Goal: Contribute content

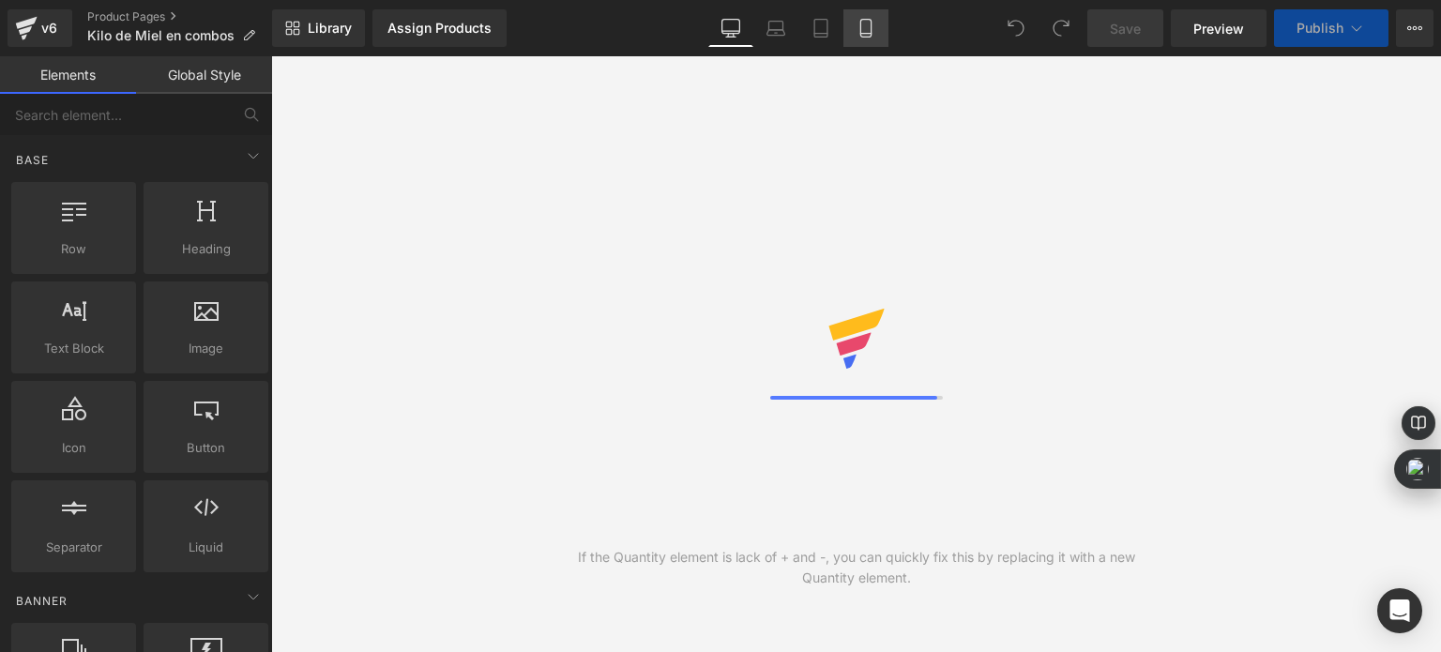
click at [852, 23] on link "Mobile" at bounding box center [866, 28] width 45 height 38
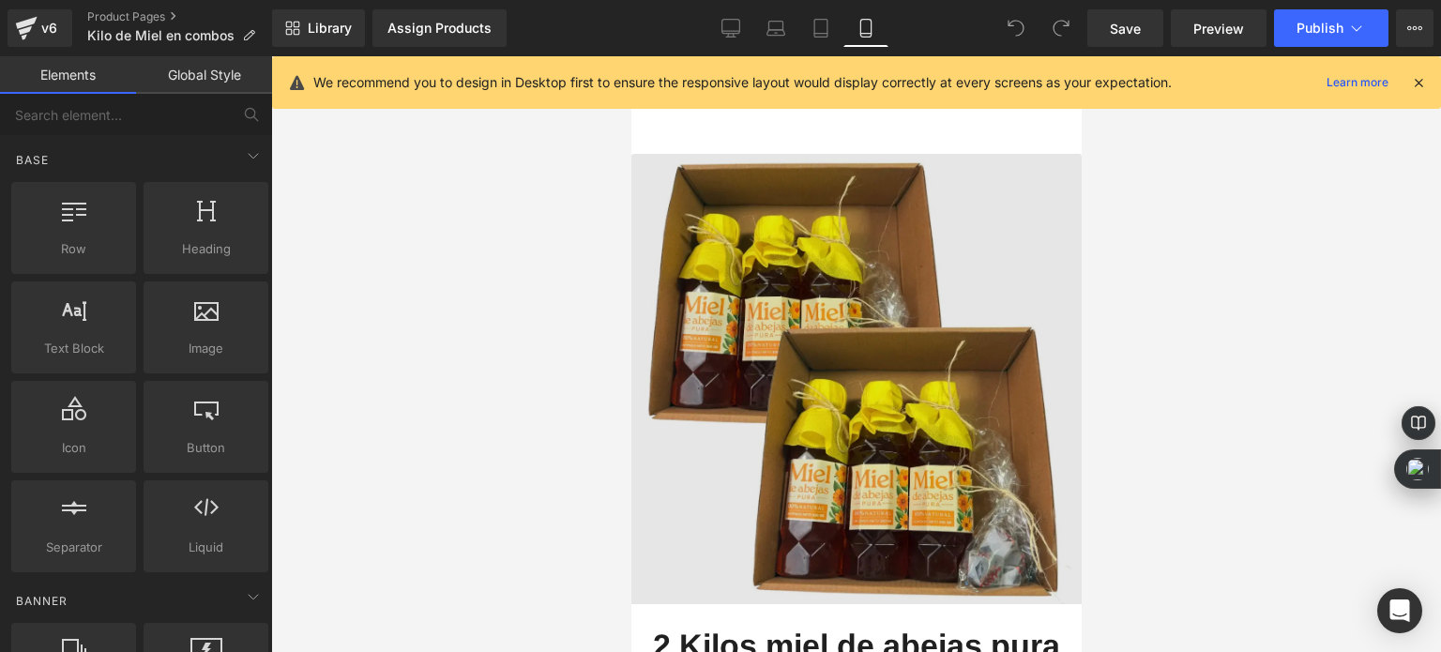
scroll to position [3378, 0]
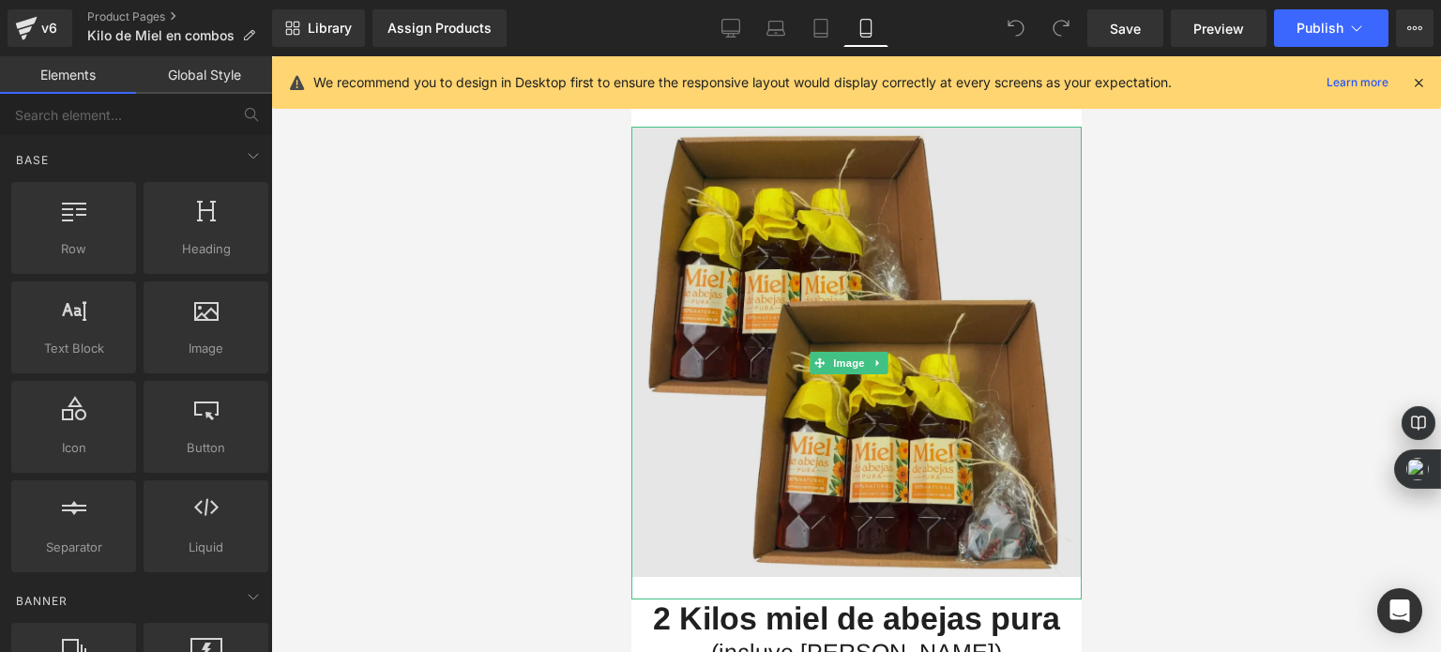
click at [878, 348] on img at bounding box center [856, 363] width 450 height 473
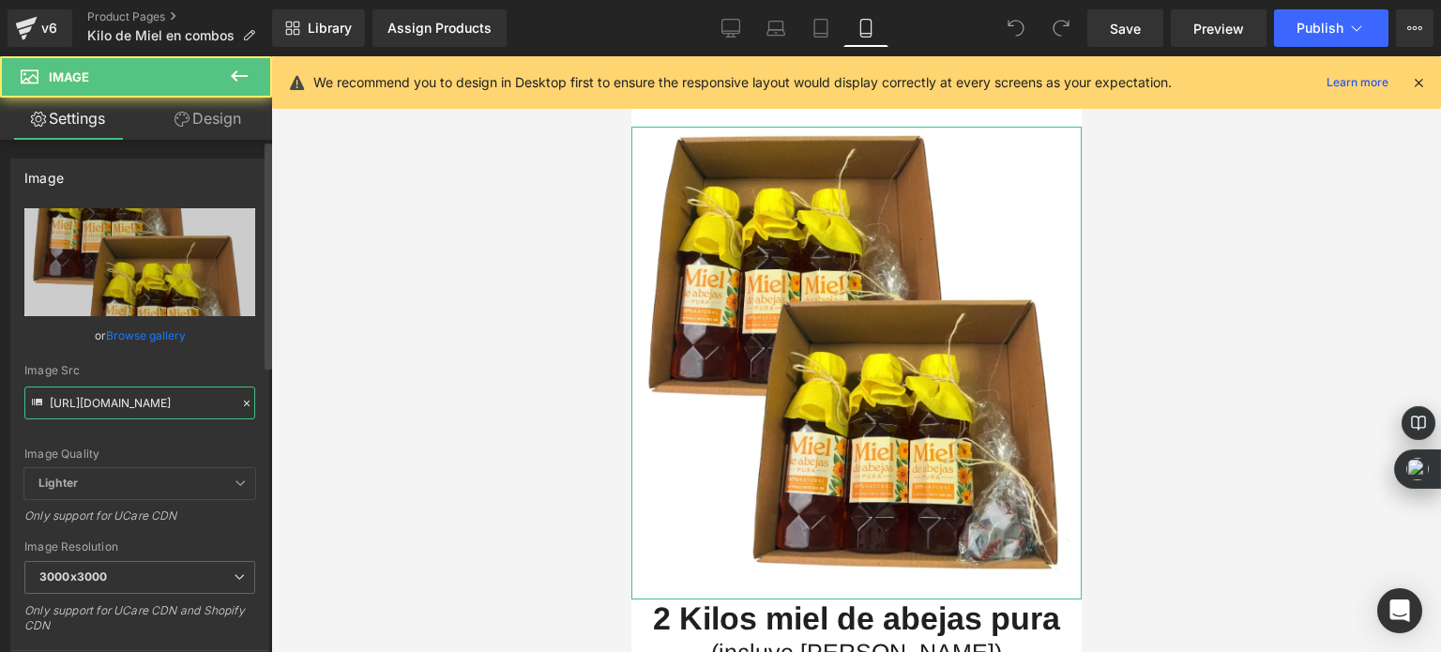
click at [132, 401] on input "[URL][DOMAIN_NAME]" at bounding box center [139, 403] width 231 height 33
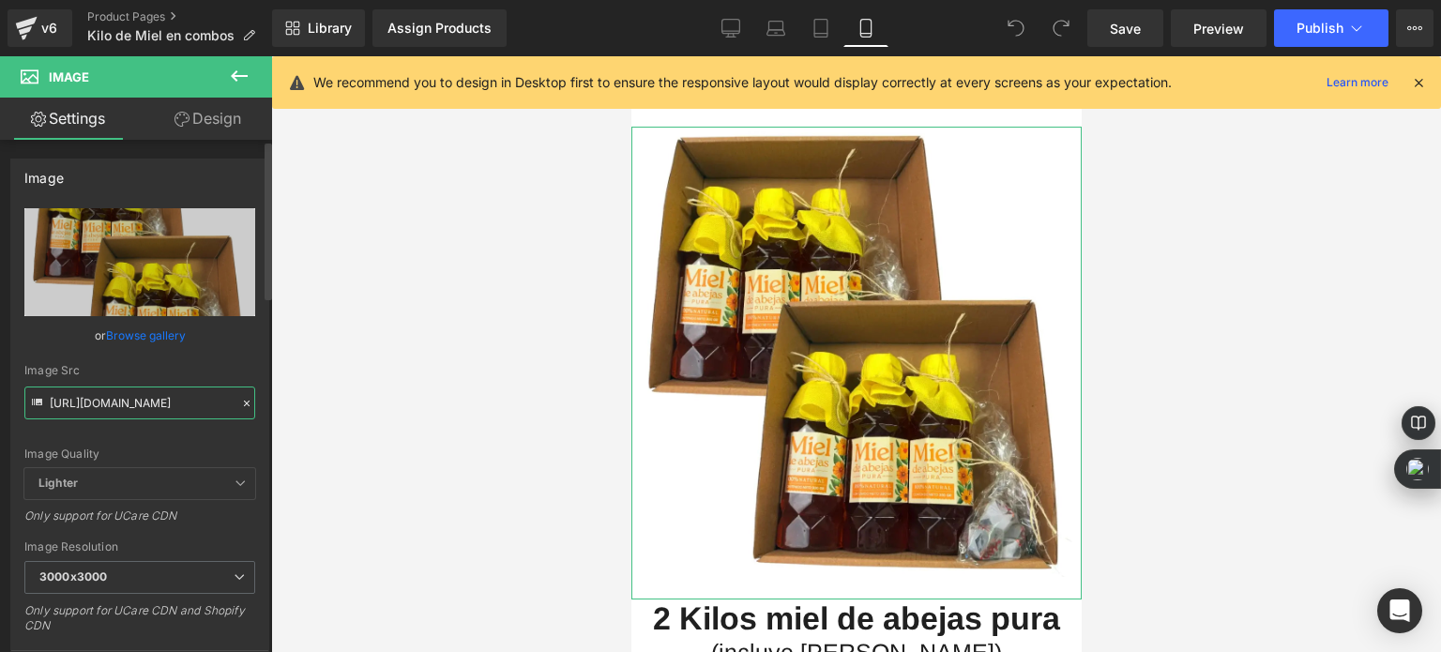
click at [132, 401] on input "[URL][DOMAIN_NAME]" at bounding box center [139, 403] width 231 height 33
paste input "ChatGPT_Image_Sep_26_2025_03_06_27_AM.webp?v=1758874052"
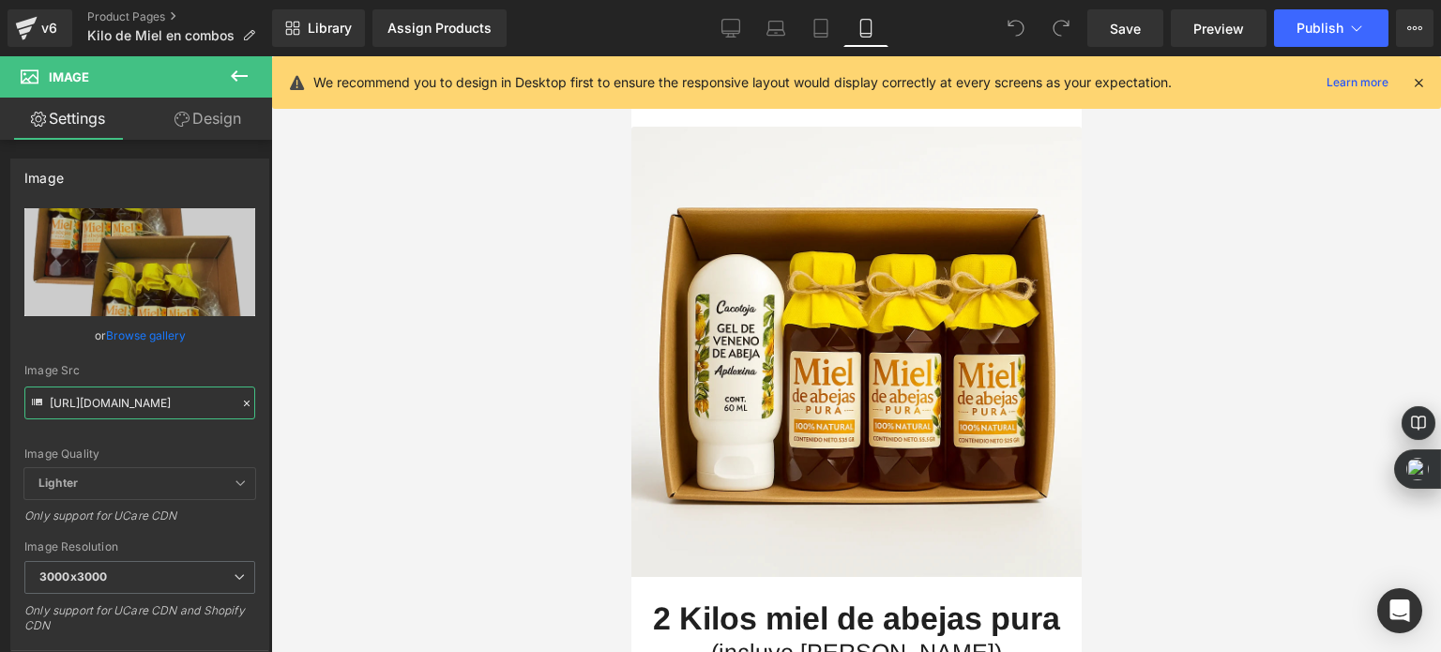
type input "[URL][DOMAIN_NAME]"
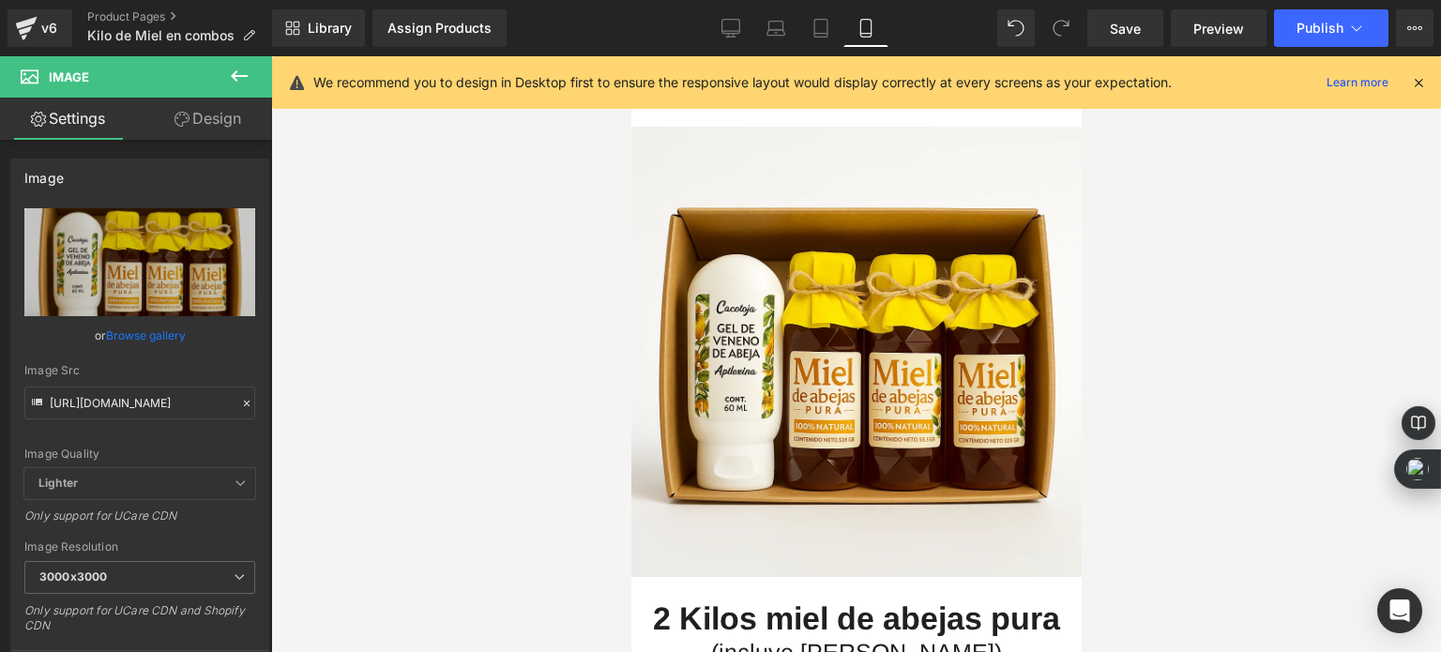
scroll to position [0, 0]
click at [467, 344] on div at bounding box center [856, 354] width 1170 height 596
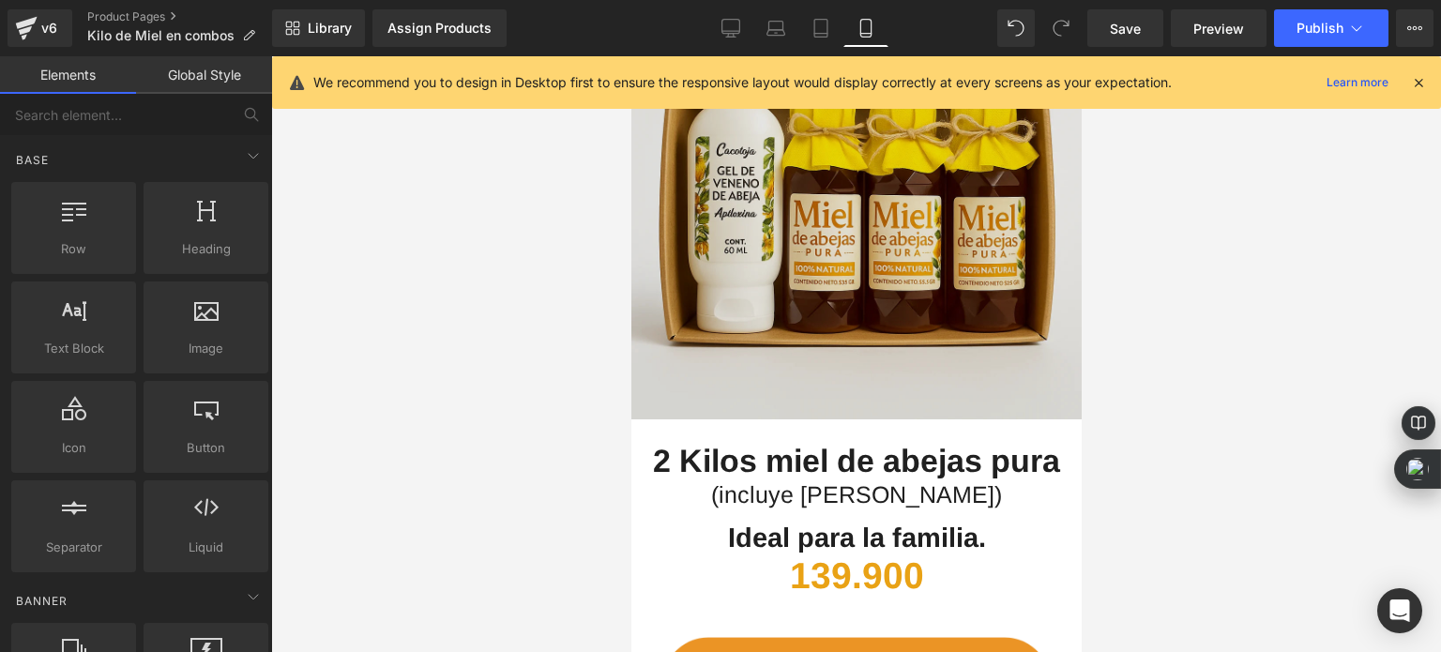
scroll to position [3566, 0]
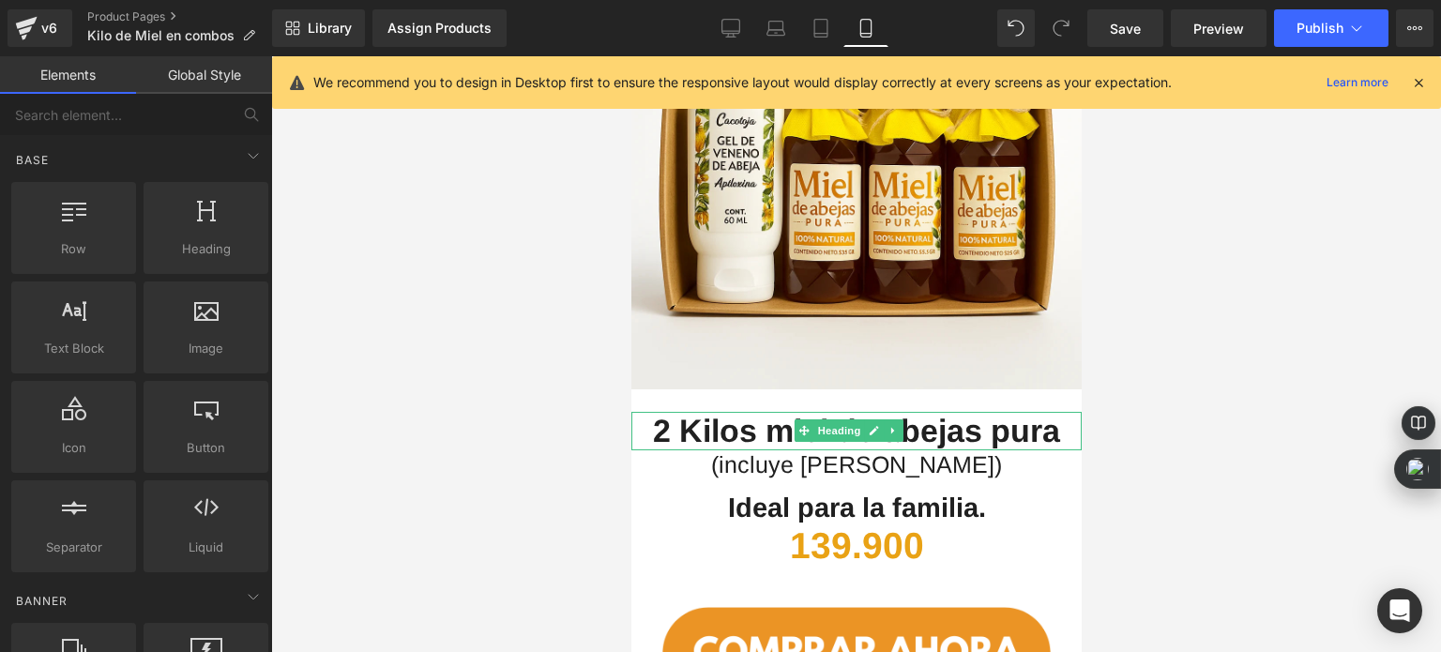
click at [666, 413] on span "2 Kilos miel de abejas pura" at bounding box center [855, 431] width 407 height 36
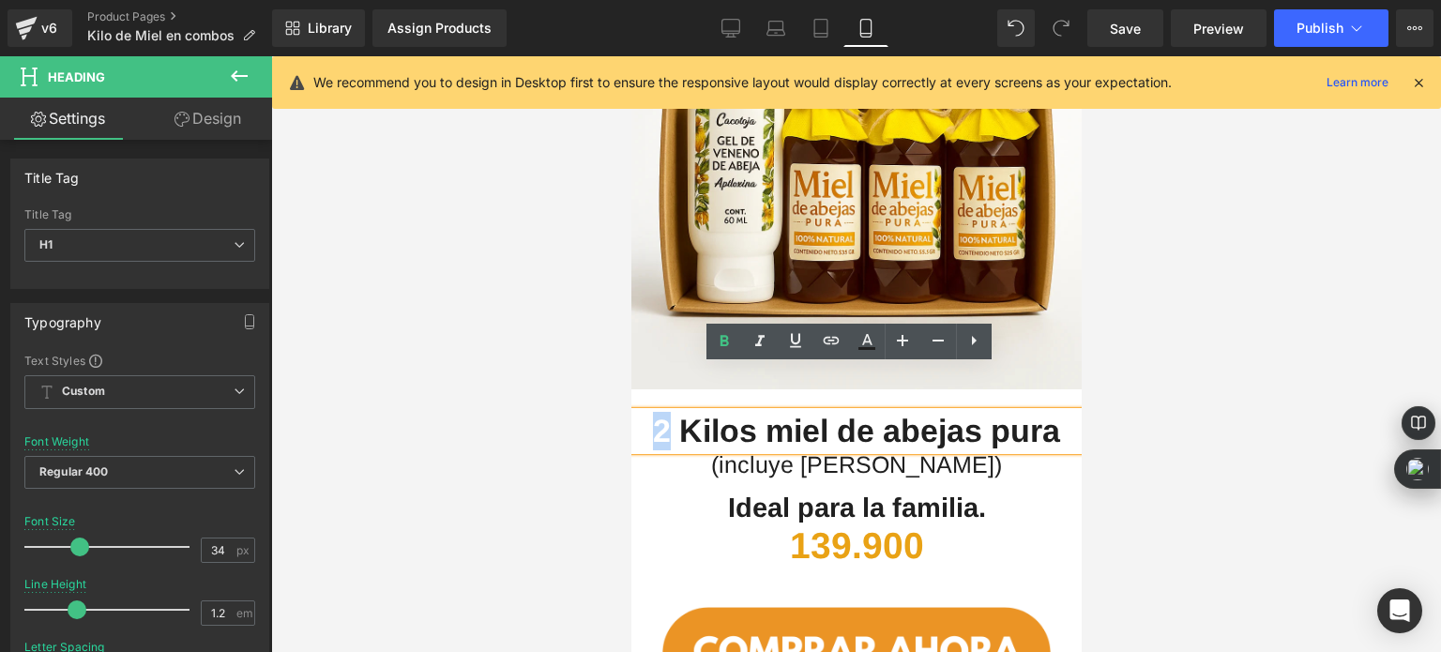
click at [654, 413] on span "2 Kilos miel de abejas pura" at bounding box center [855, 431] width 407 height 36
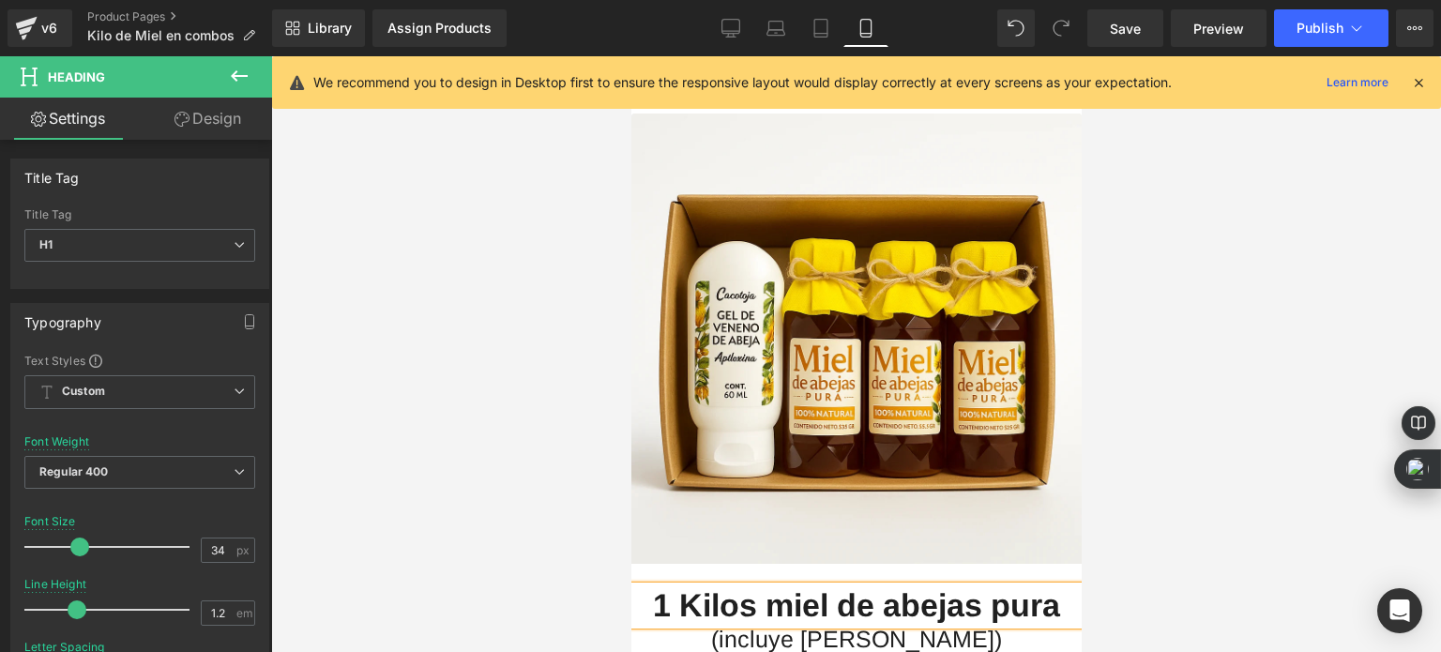
scroll to position [3472, 0]
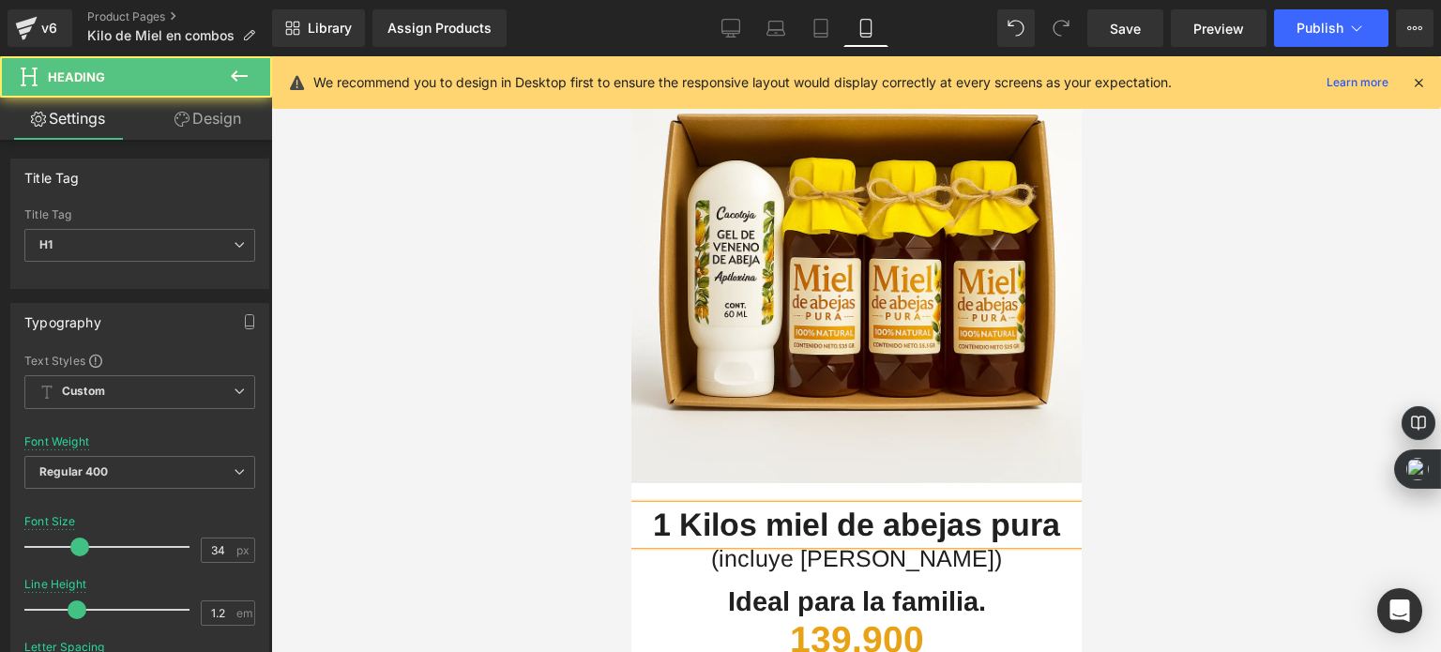
click at [1043, 507] on span "1 Kilos miel de abejas pura" at bounding box center [855, 525] width 407 height 36
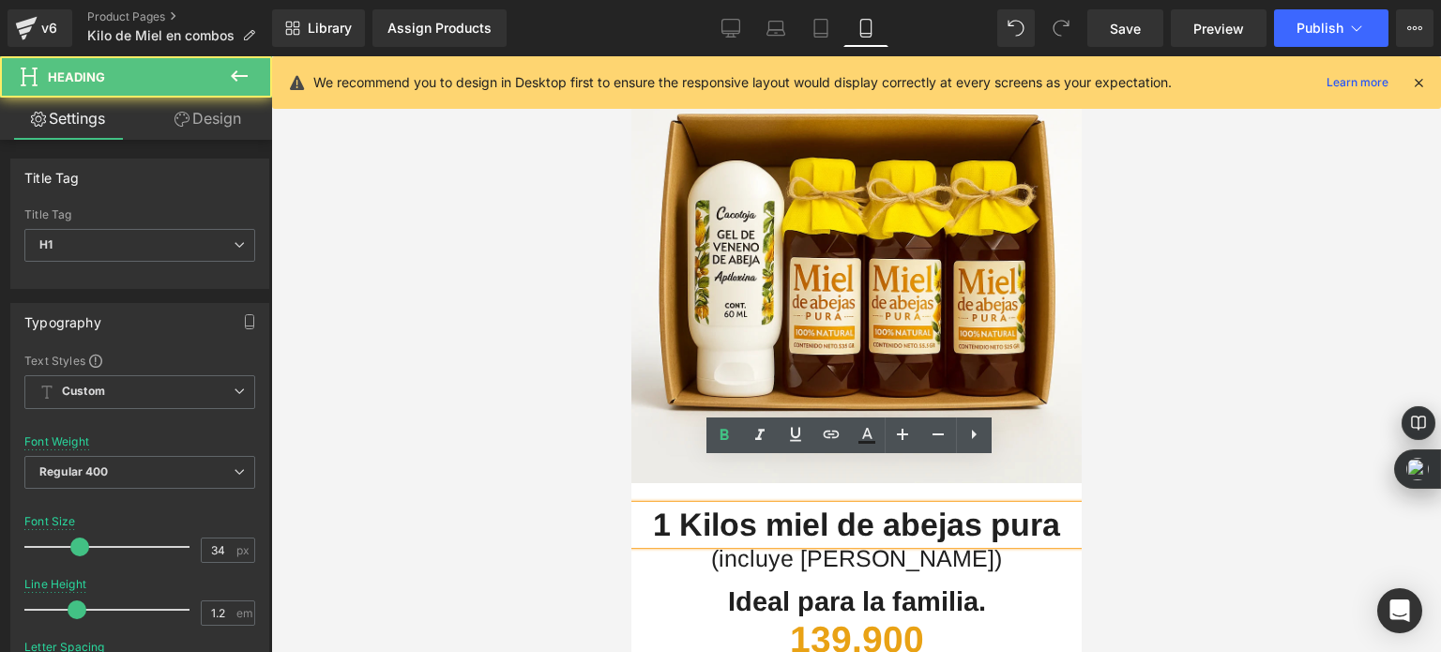
click at [1050, 507] on span "1 Kilos miel de abejas pura" at bounding box center [855, 525] width 407 height 36
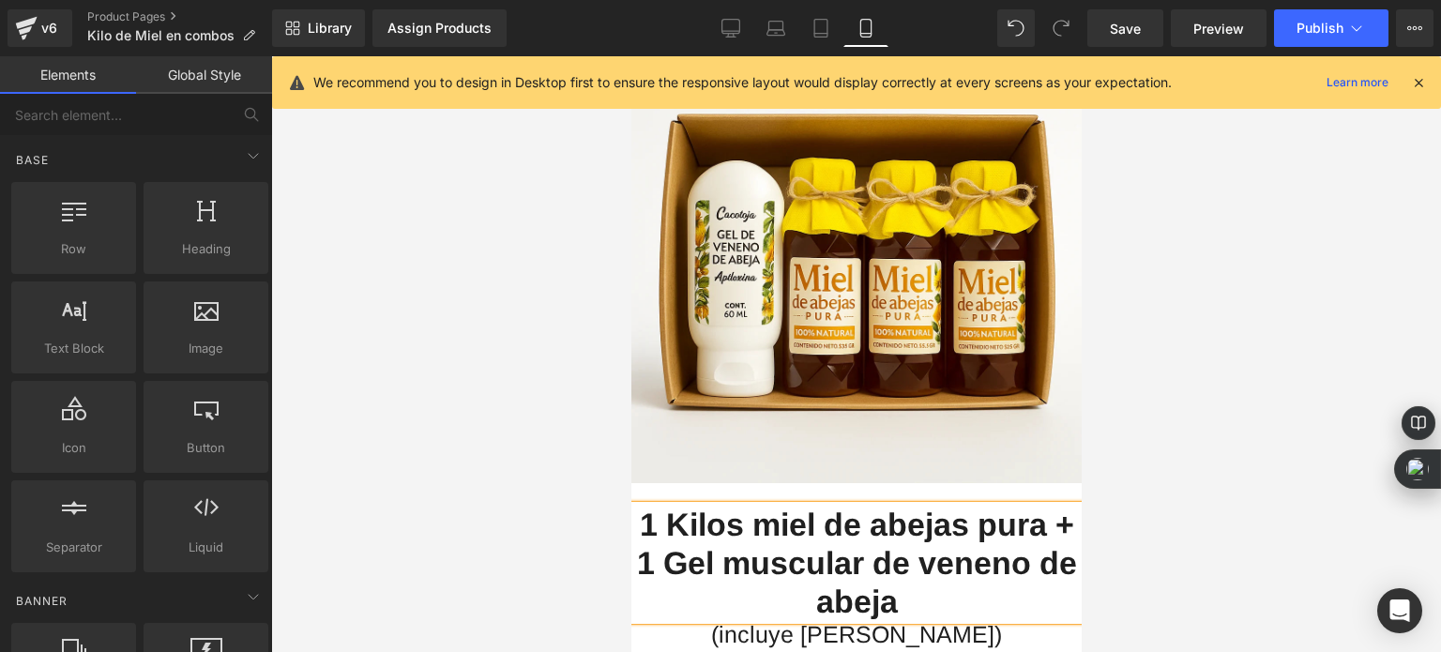
click at [392, 385] on div at bounding box center [856, 354] width 1170 height 596
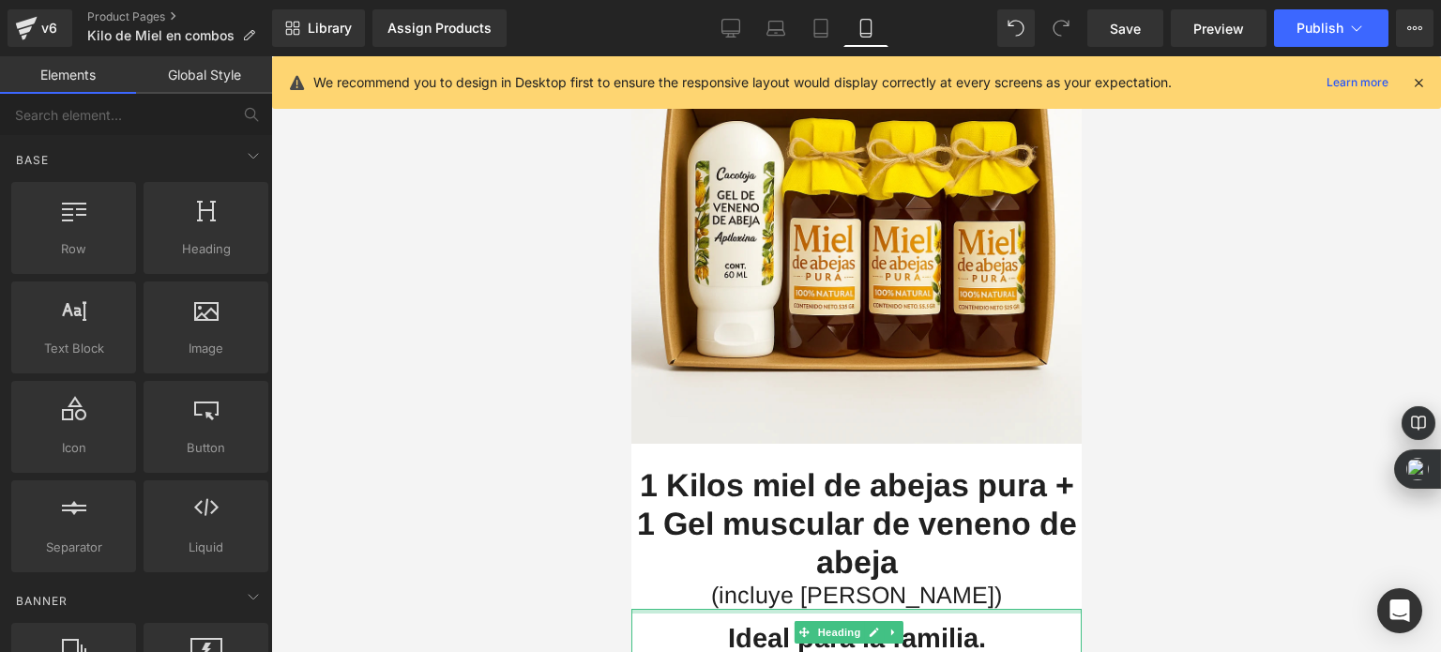
scroll to position [3566, 0]
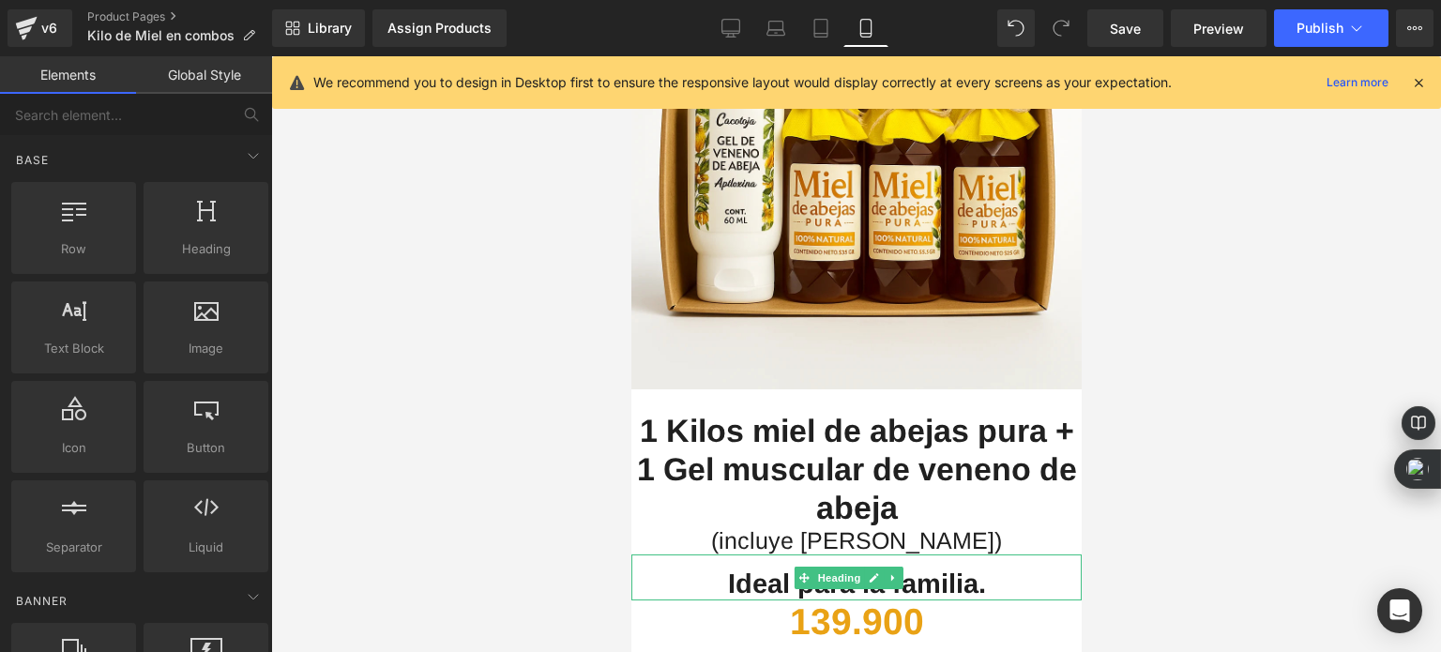
click at [764, 569] on span "Ideal para la familia." at bounding box center [856, 584] width 258 height 30
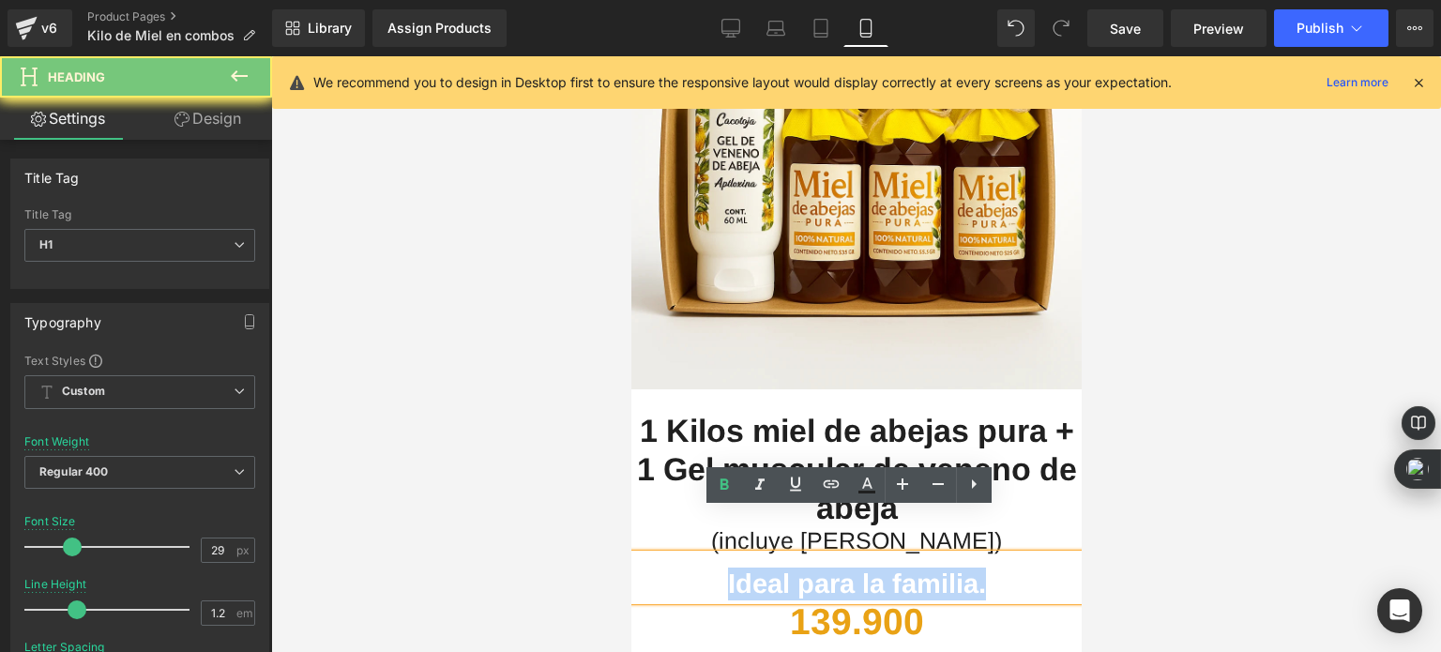
click at [764, 569] on span "Ideal para la familia." at bounding box center [856, 584] width 258 height 30
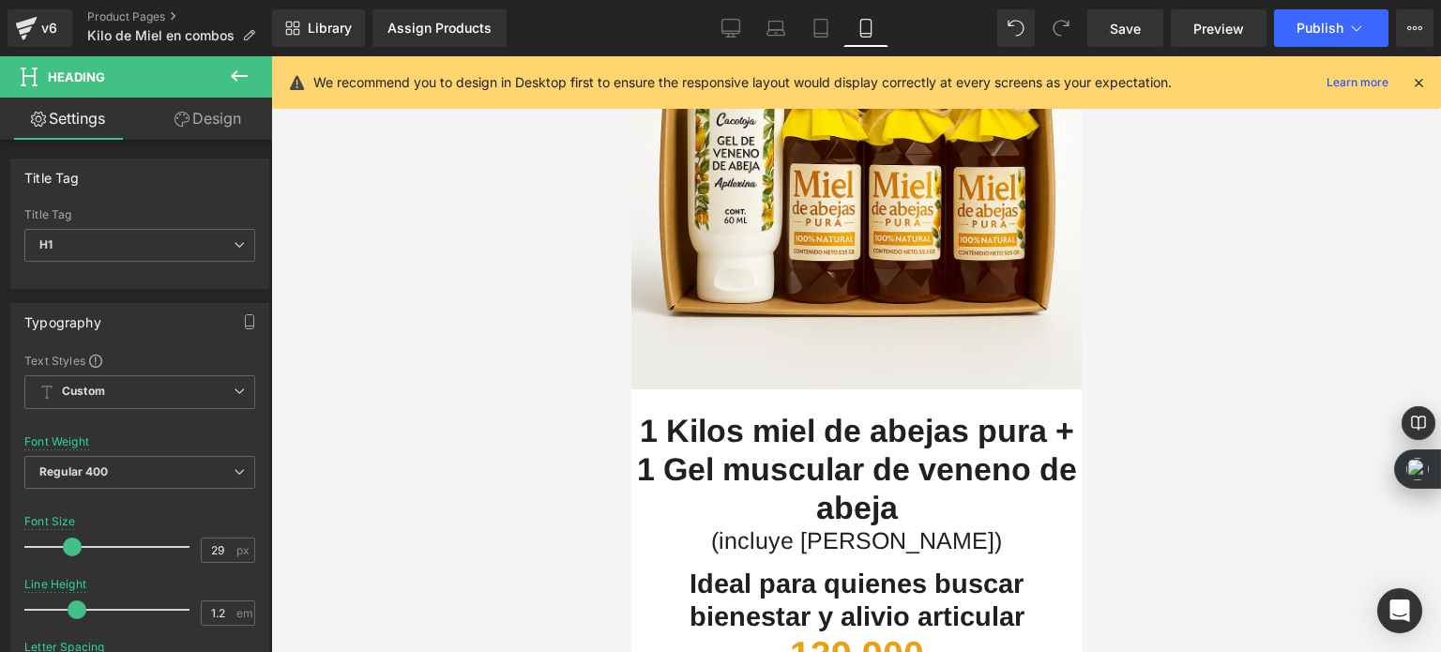
click at [392, 424] on div at bounding box center [856, 354] width 1170 height 596
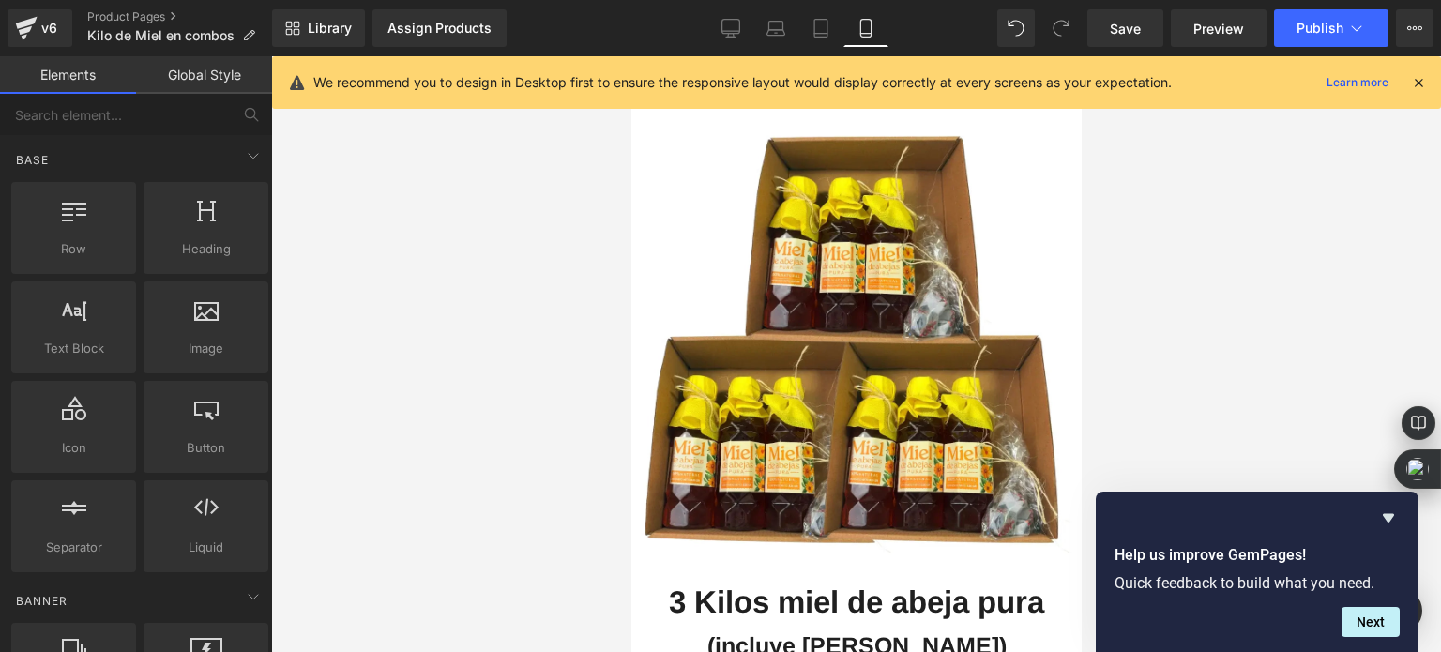
scroll to position [4317, 0]
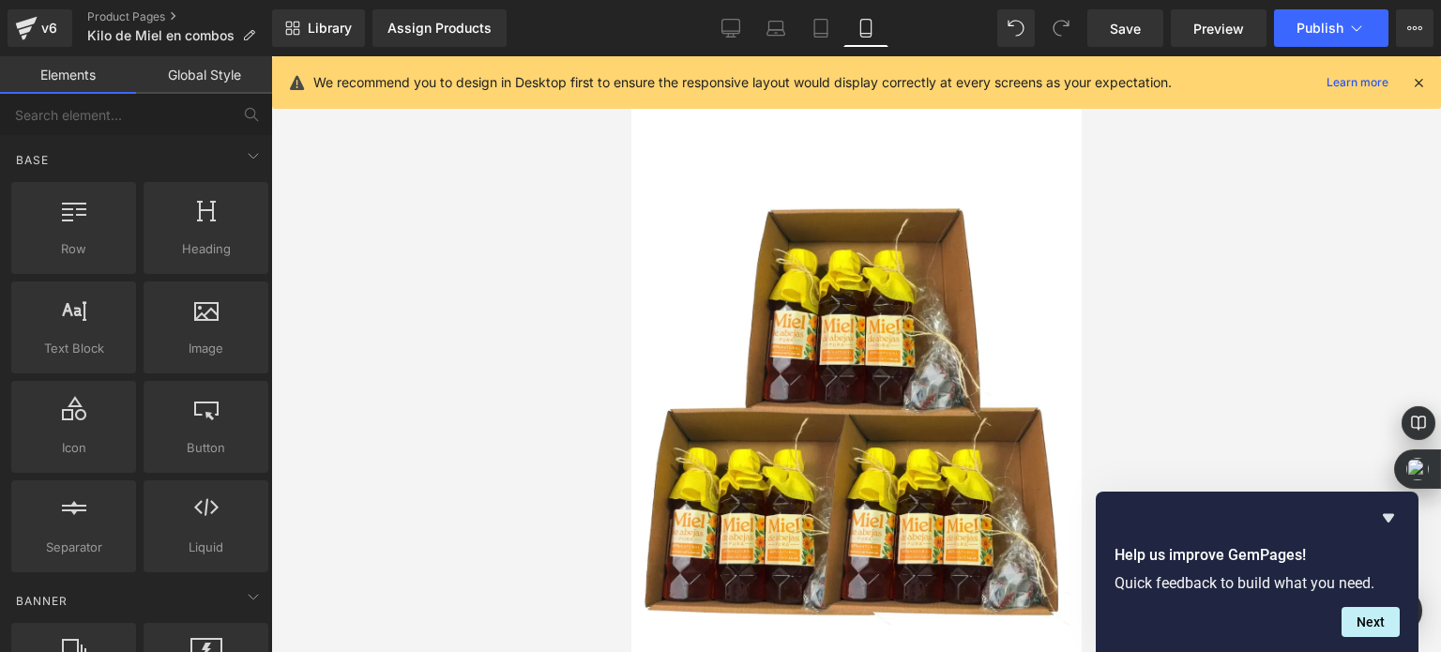
click at [804, 417] on img at bounding box center [856, 420] width 450 height 471
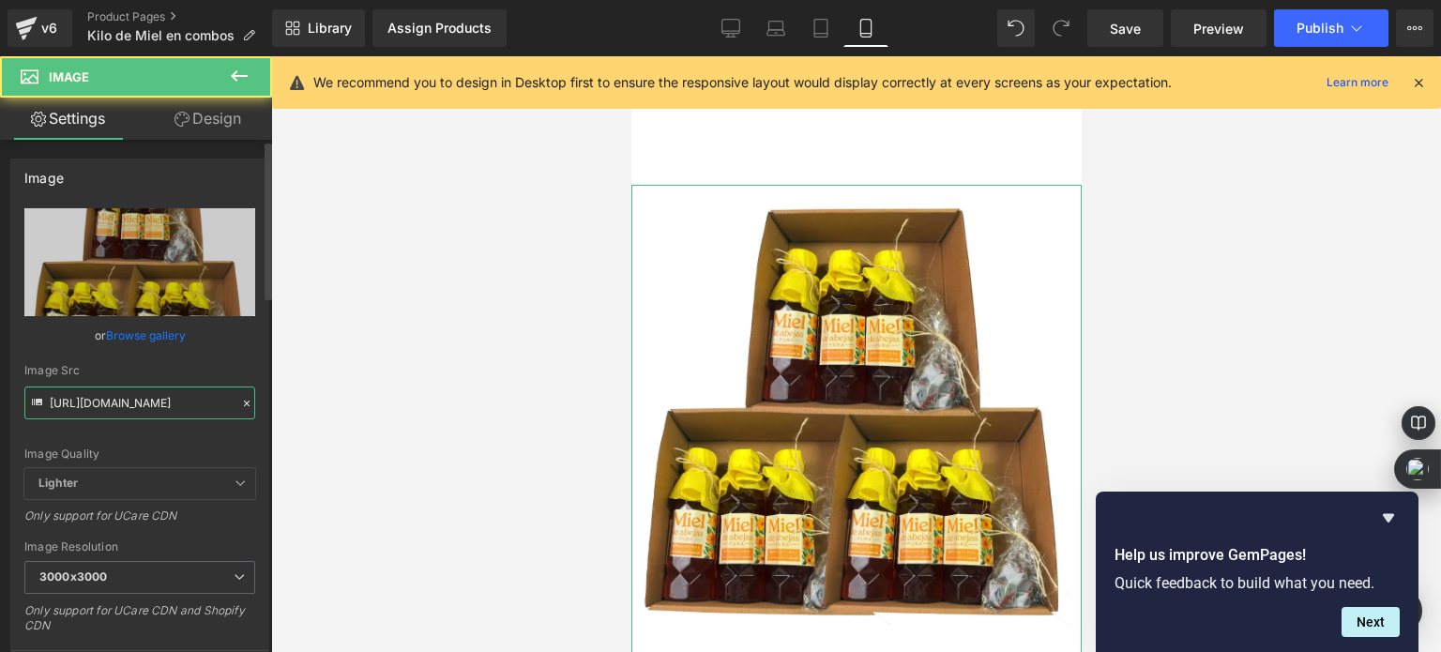
click at [157, 390] on input "[URL][DOMAIN_NAME]" at bounding box center [139, 403] width 231 height 33
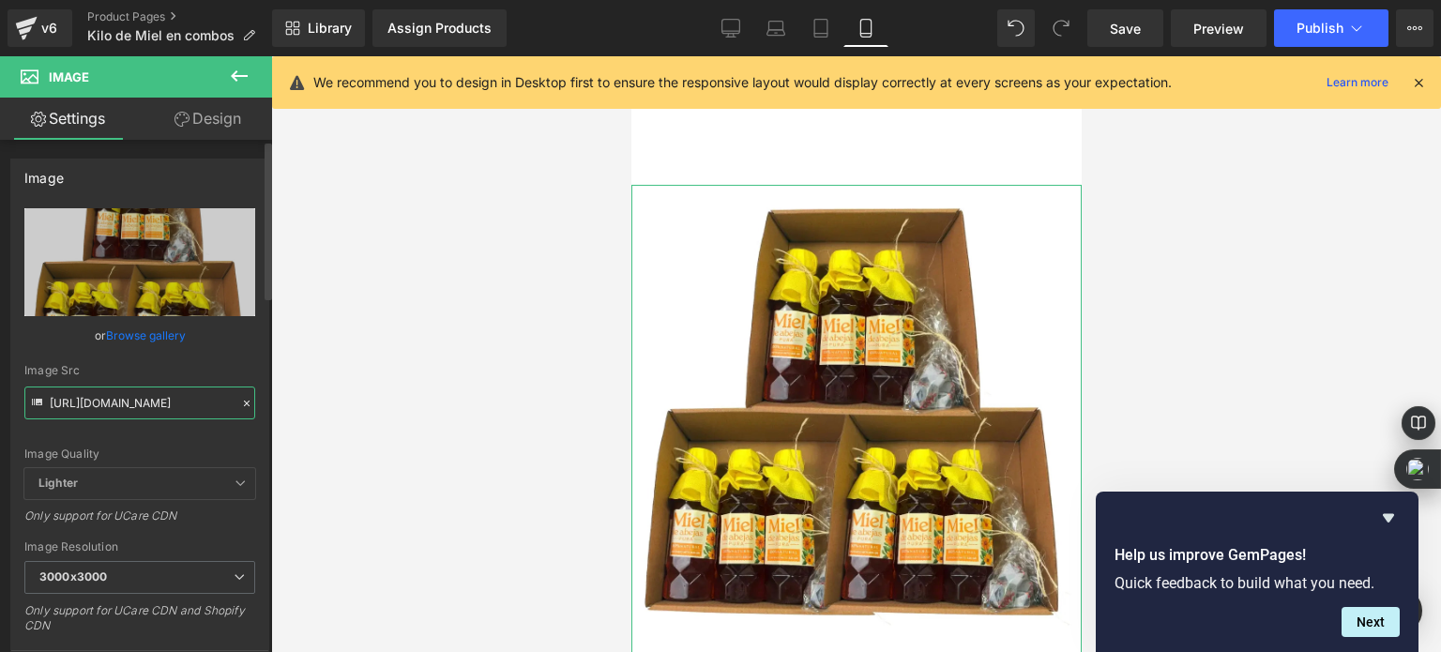
click at [157, 390] on input "[URL][DOMAIN_NAME]" at bounding box center [139, 403] width 231 height 33
paste input "ChatGPT_Image_Sep_26_2025_03_20_22_AM.webp?v=1758874863"
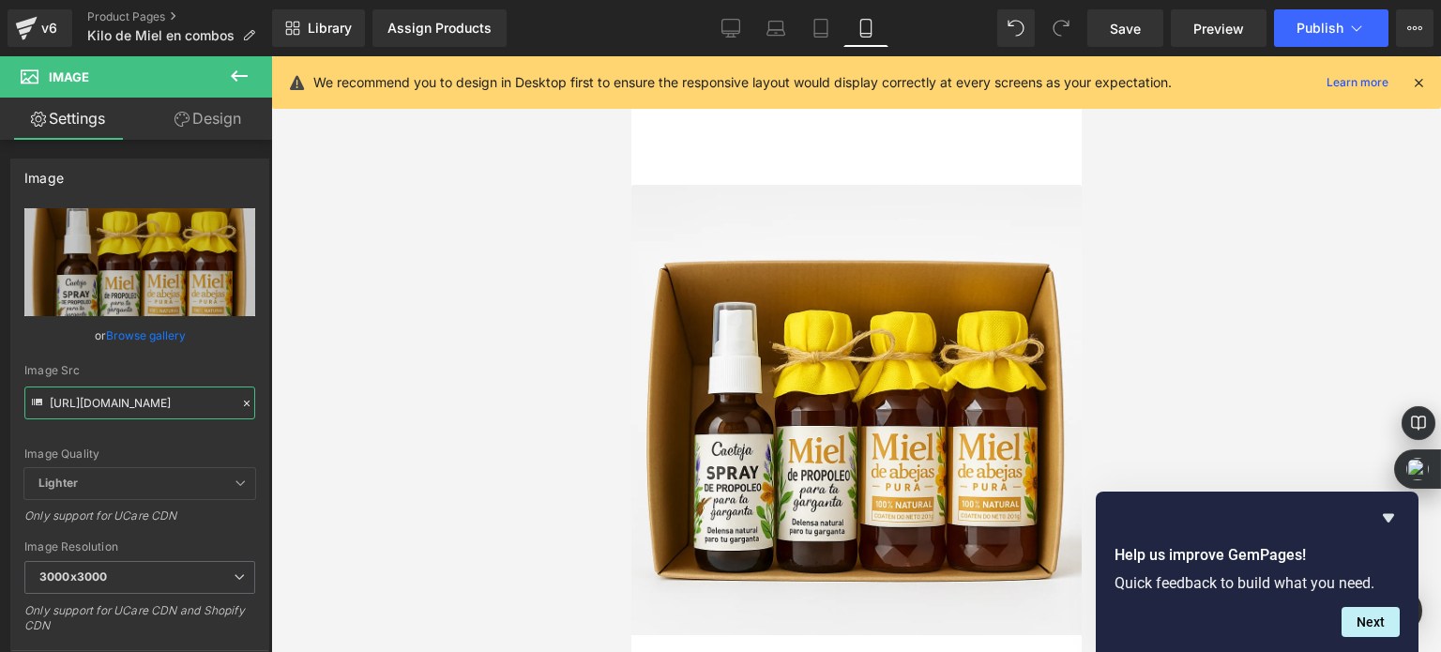
type input "[URL][DOMAIN_NAME]"
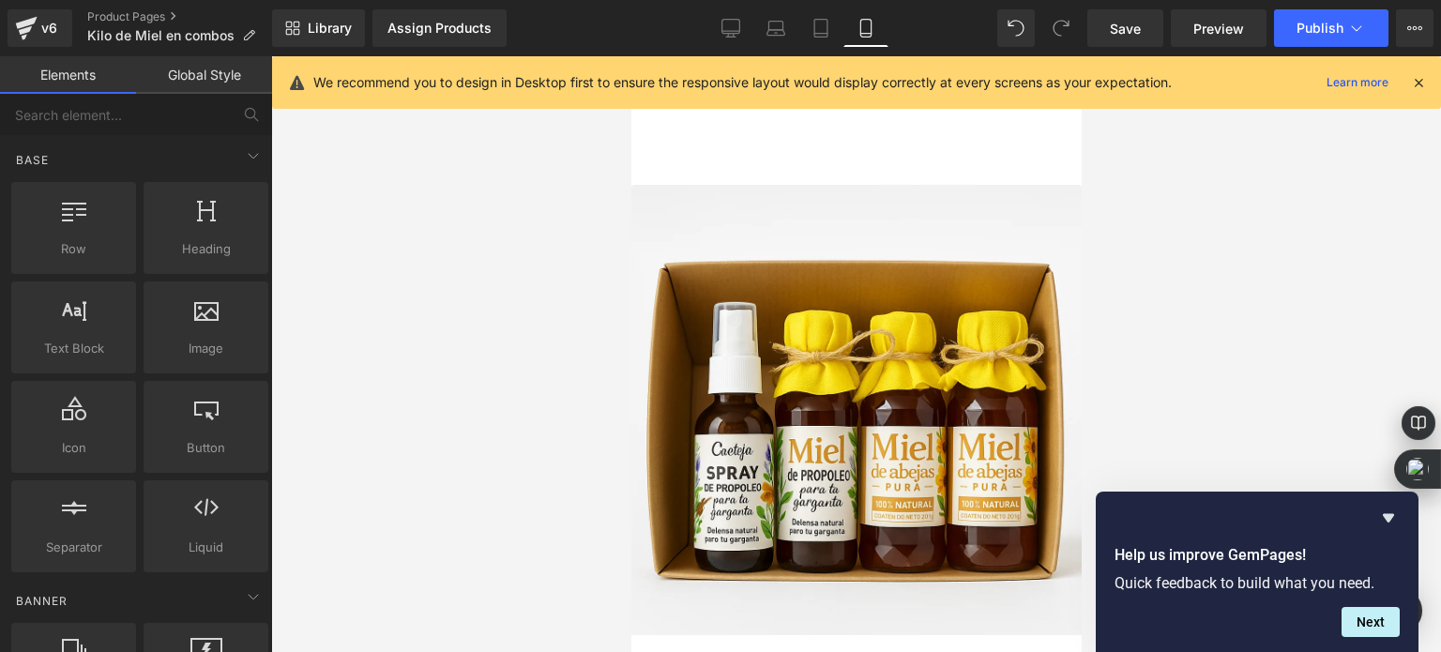
scroll to position [0, 0]
click at [523, 343] on div at bounding box center [856, 354] width 1170 height 596
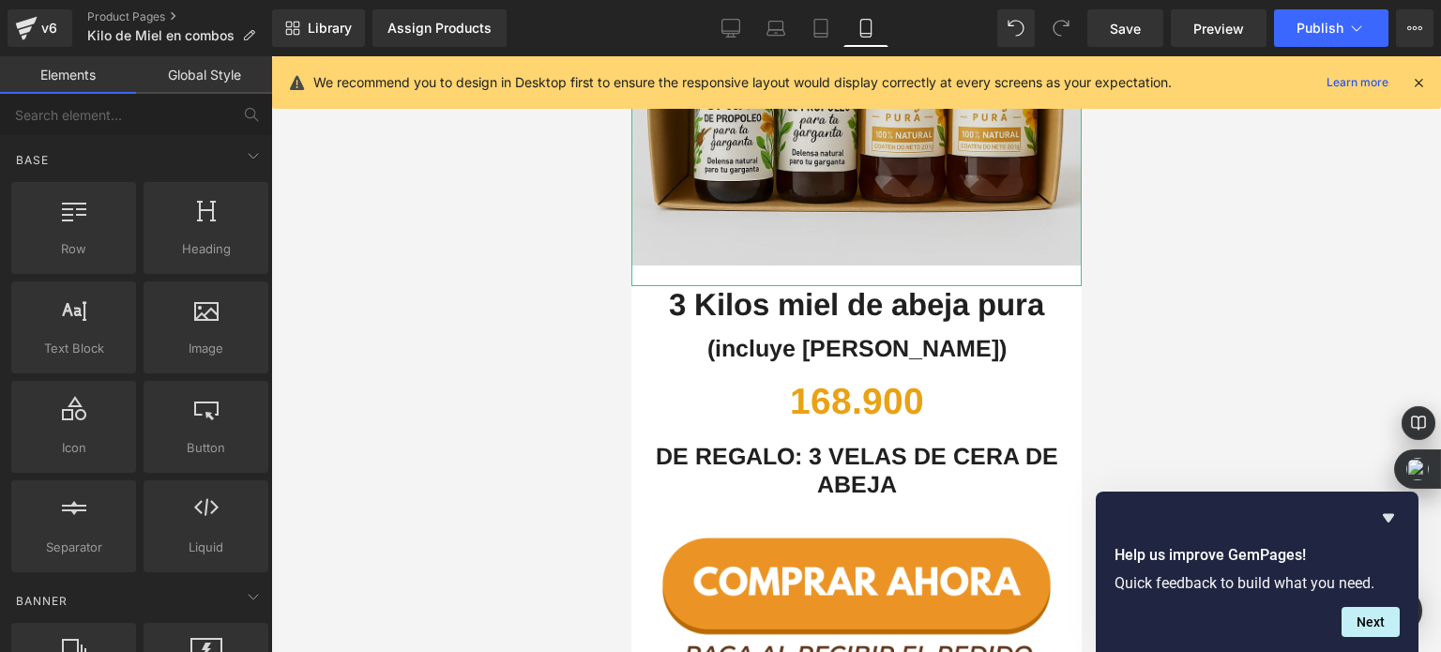
scroll to position [4692, 0]
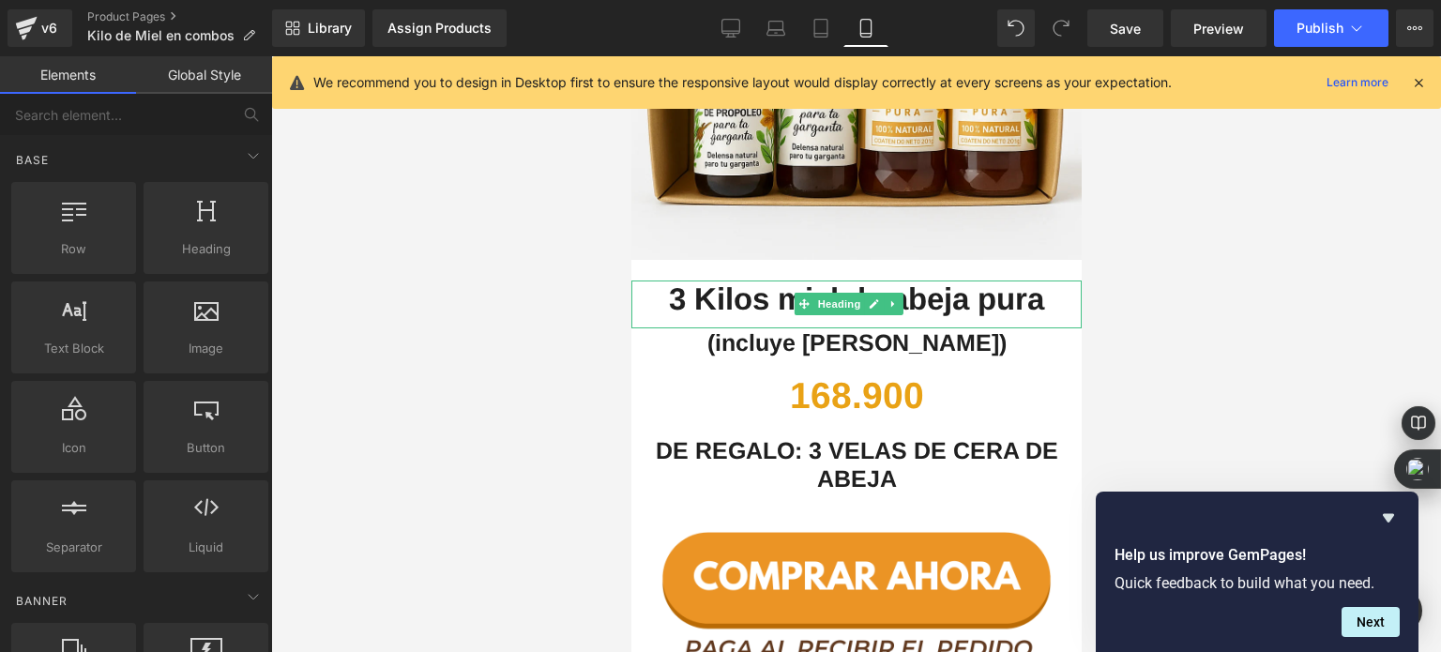
click at [716, 282] on b "3 Kilos miel de abeja pura" at bounding box center [855, 299] width 375 height 35
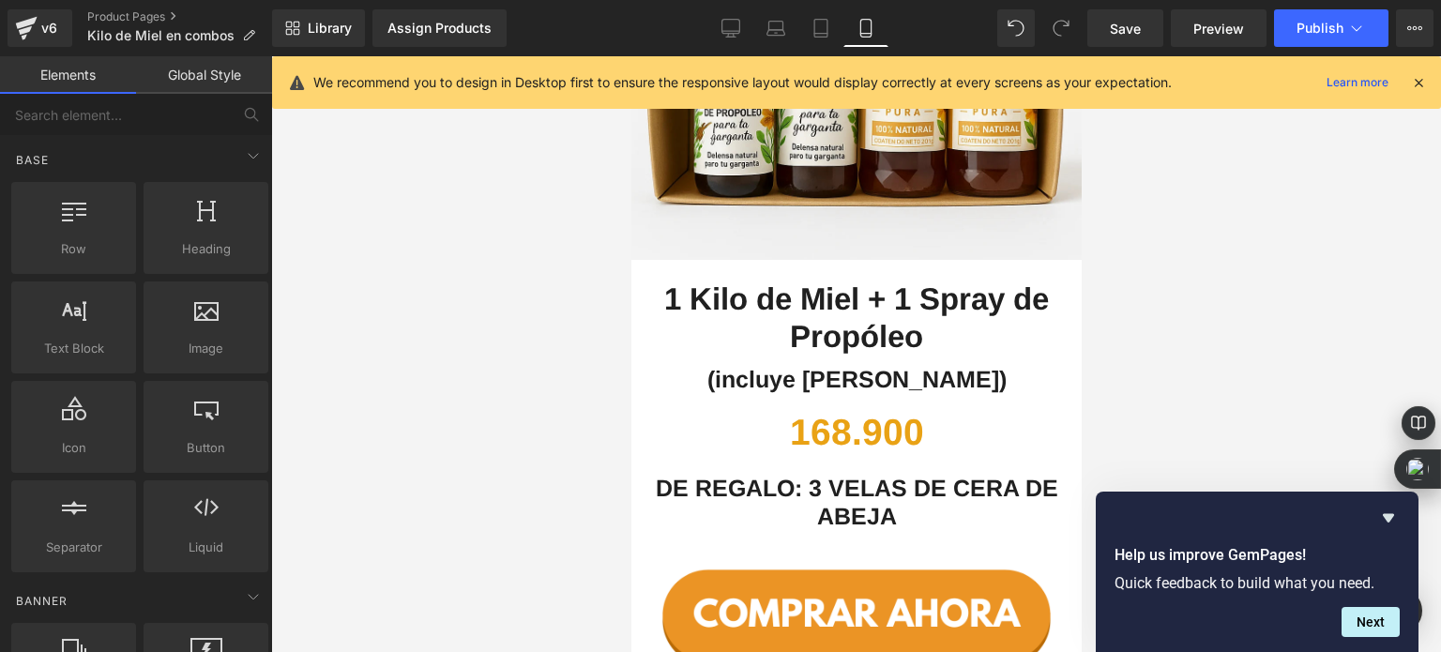
click at [551, 236] on div at bounding box center [856, 354] width 1170 height 596
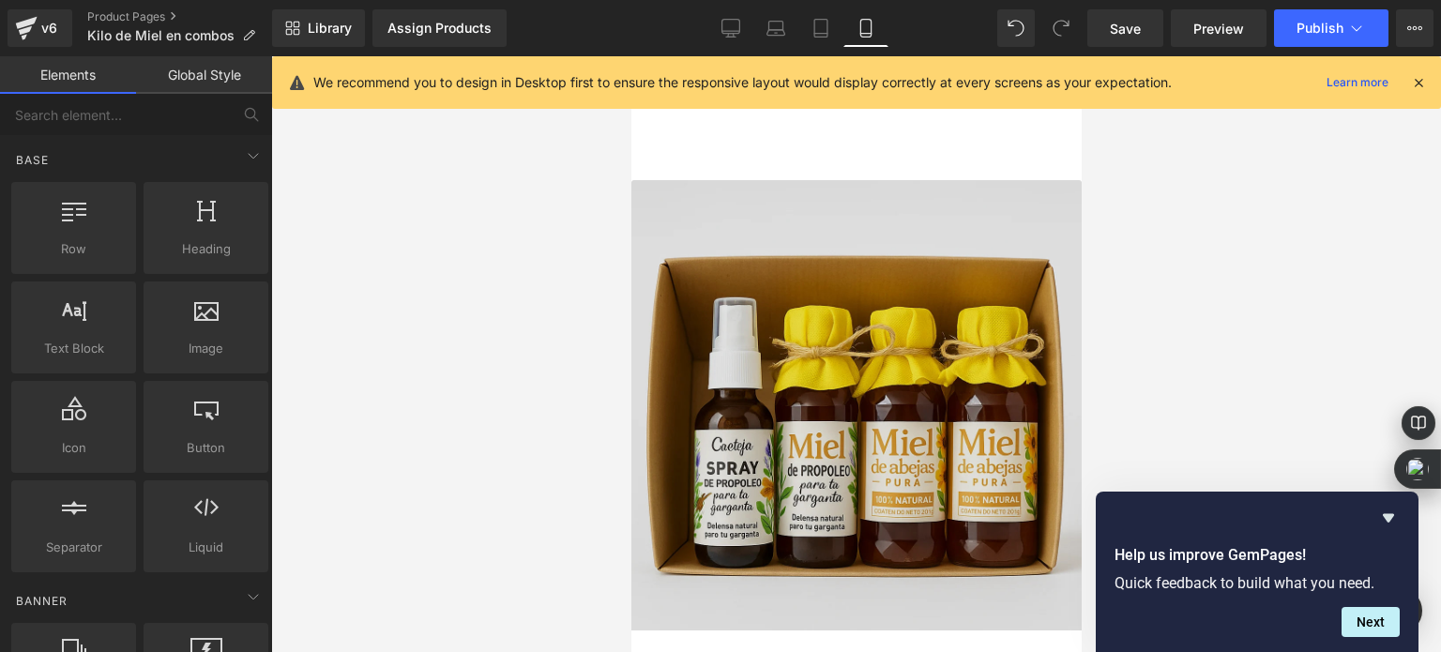
scroll to position [4504, 0]
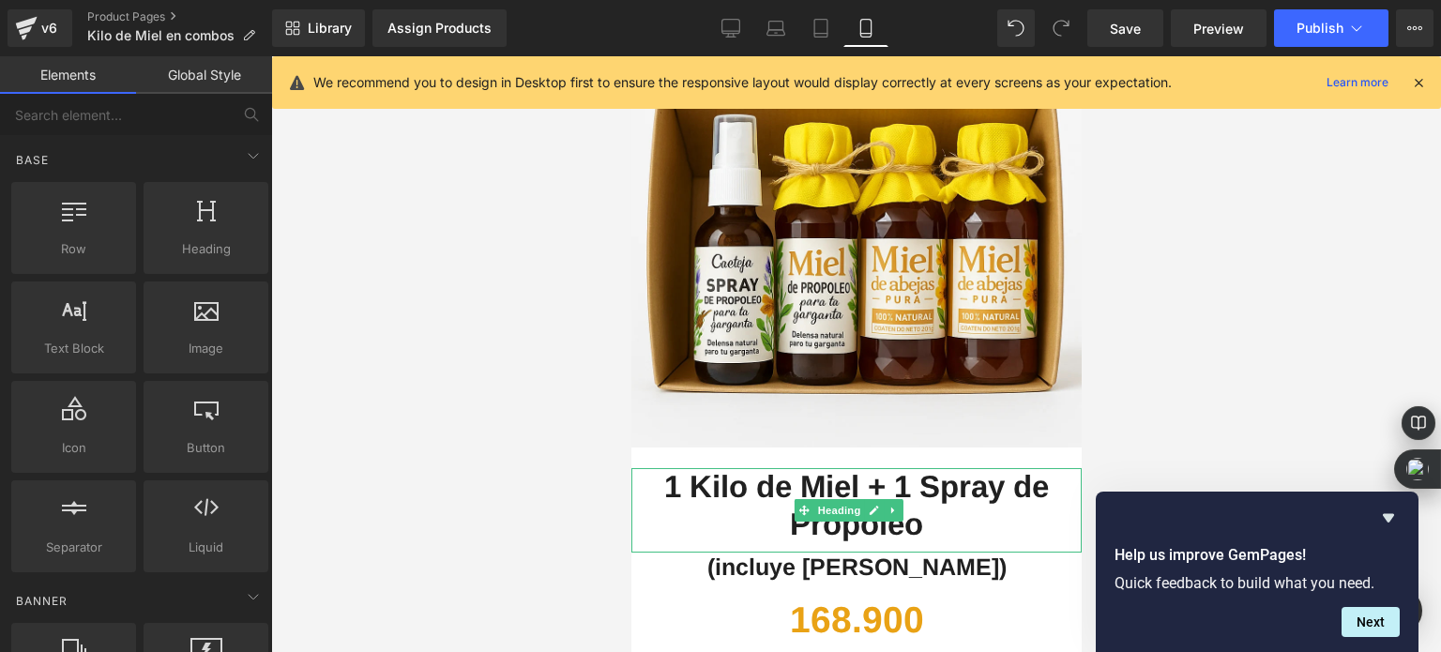
click at [853, 469] on b "1 Kilo de Miel + 1 Spray de Propóleo" at bounding box center [855, 505] width 385 height 72
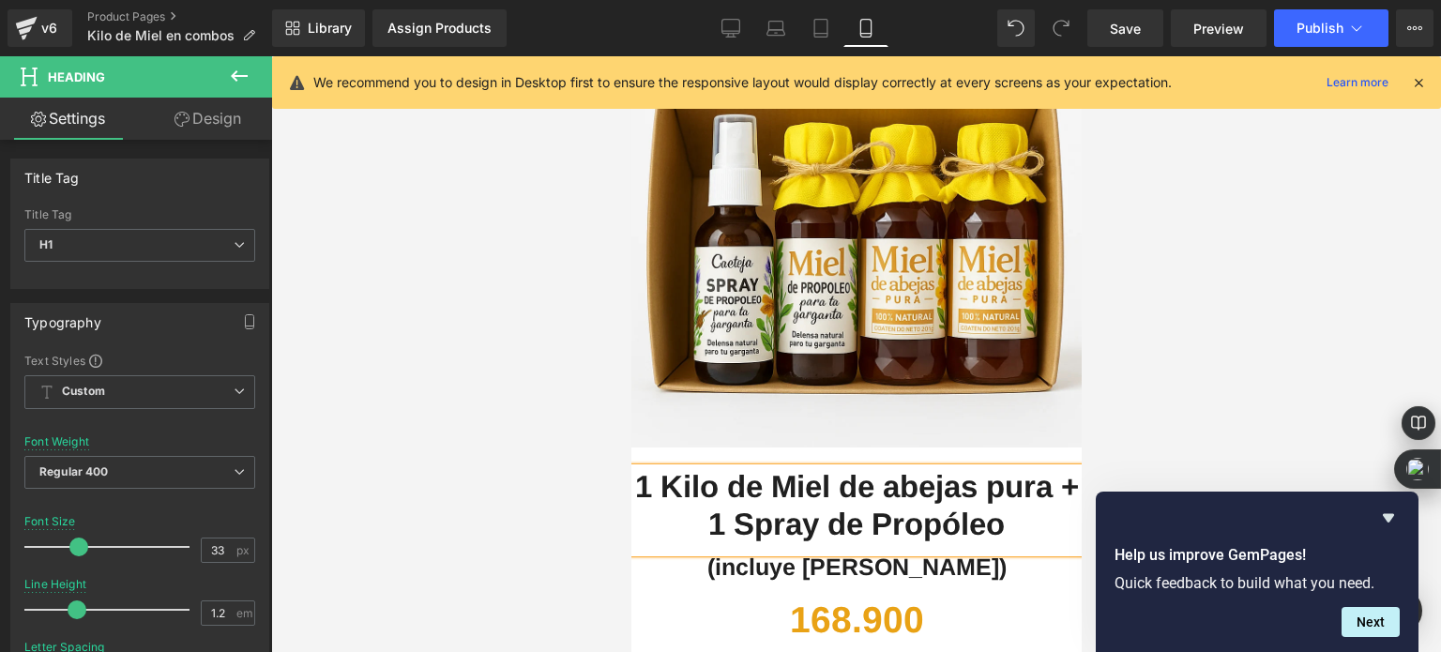
click at [520, 324] on div at bounding box center [856, 354] width 1170 height 596
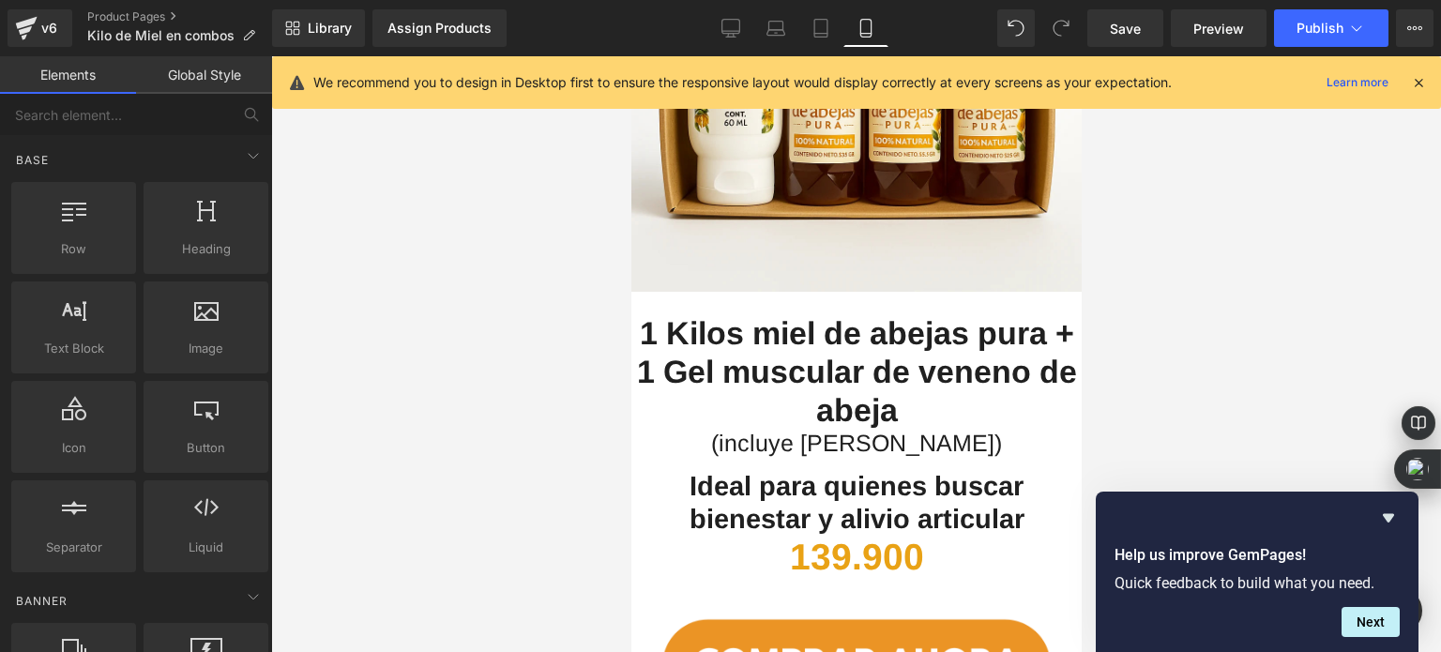
scroll to position [3660, 0]
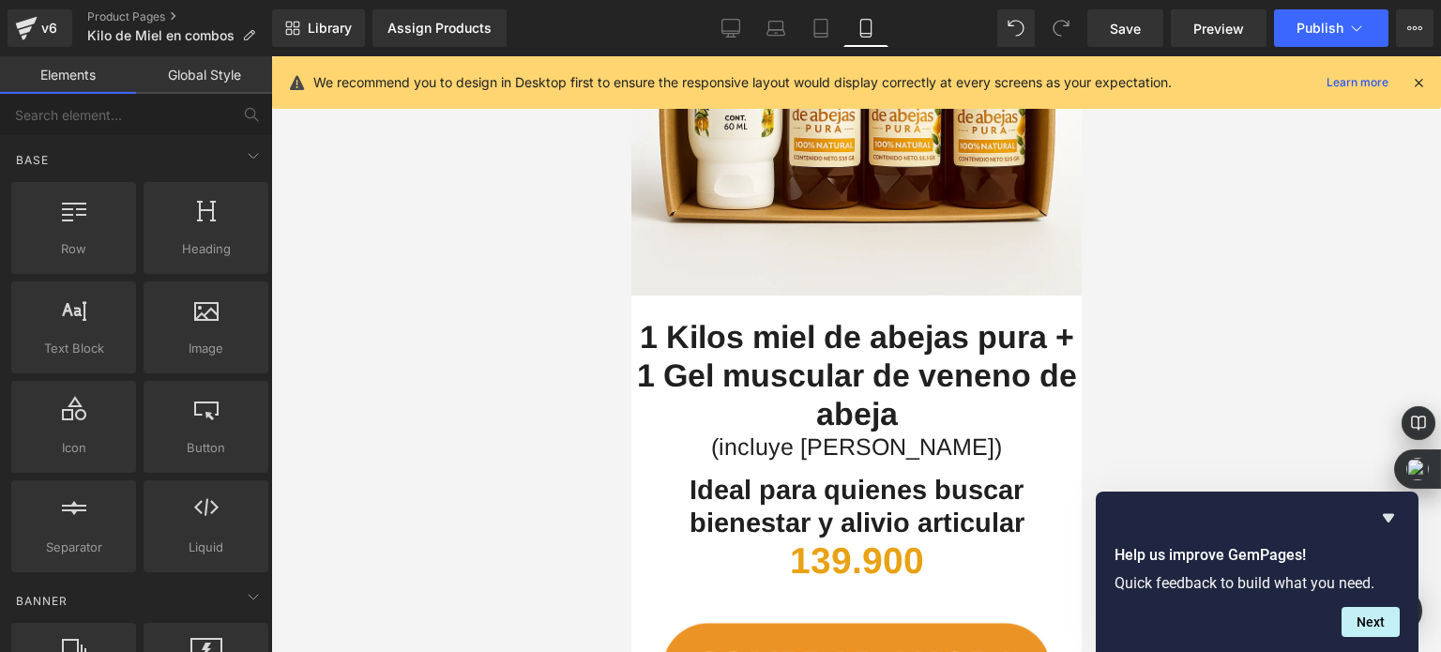
click at [741, 319] on span "1 Kilos miel de abejas pura + 1 Gel muscular de veneno de abeja" at bounding box center [856, 375] width 440 height 113
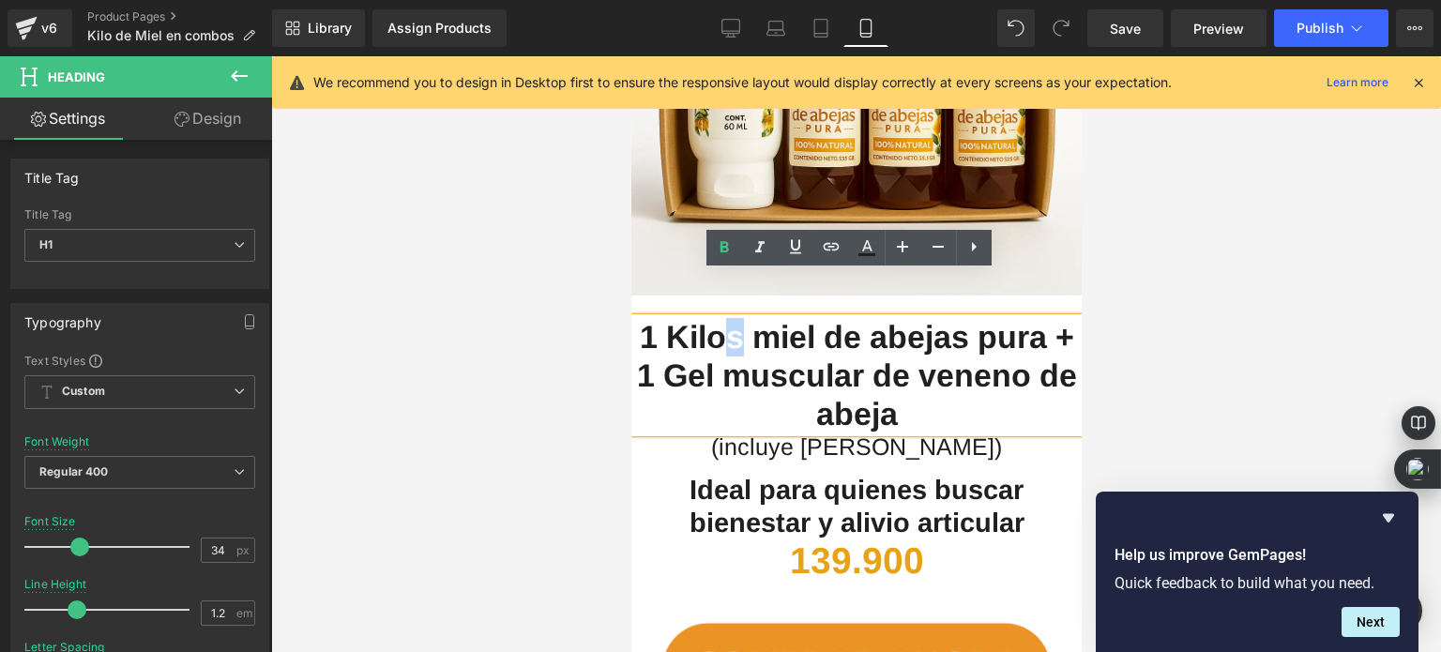
click at [737, 319] on span "1 Kilos miel de abejas pura + 1 Gel muscular de veneno de abeja" at bounding box center [856, 375] width 440 height 113
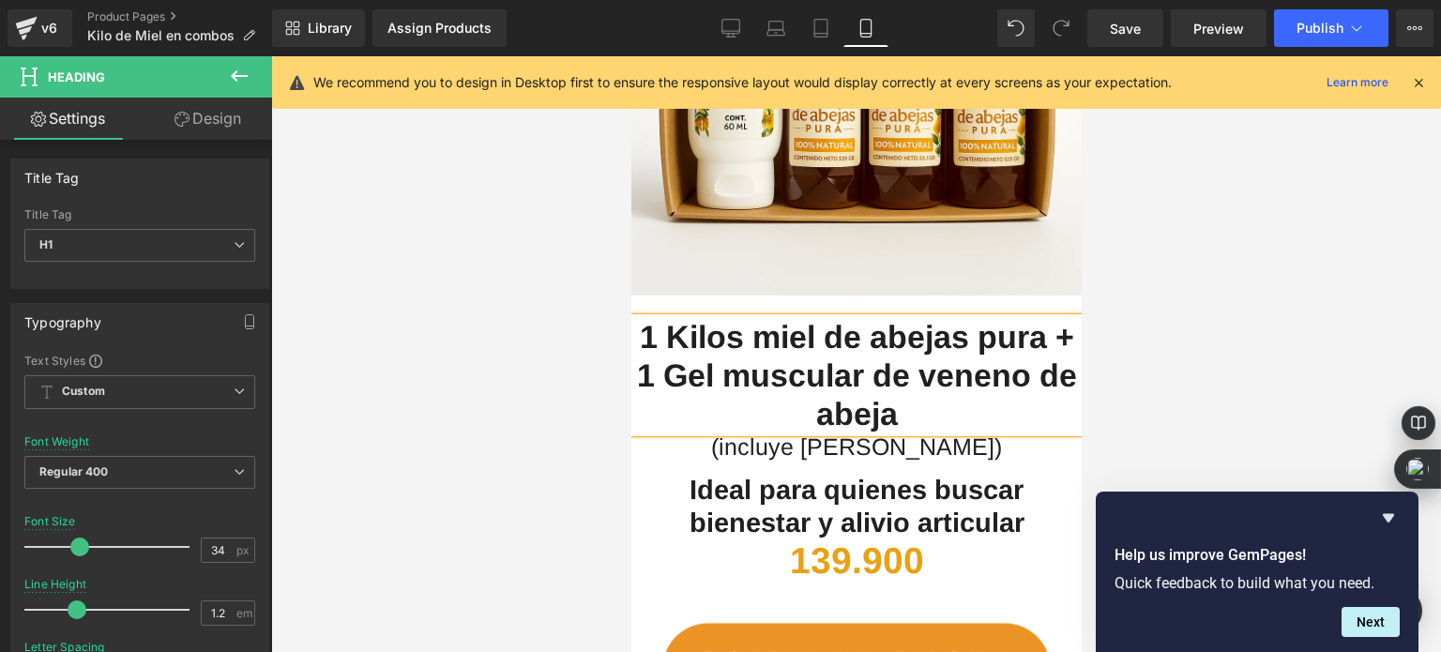
click at [470, 278] on div at bounding box center [856, 354] width 1170 height 596
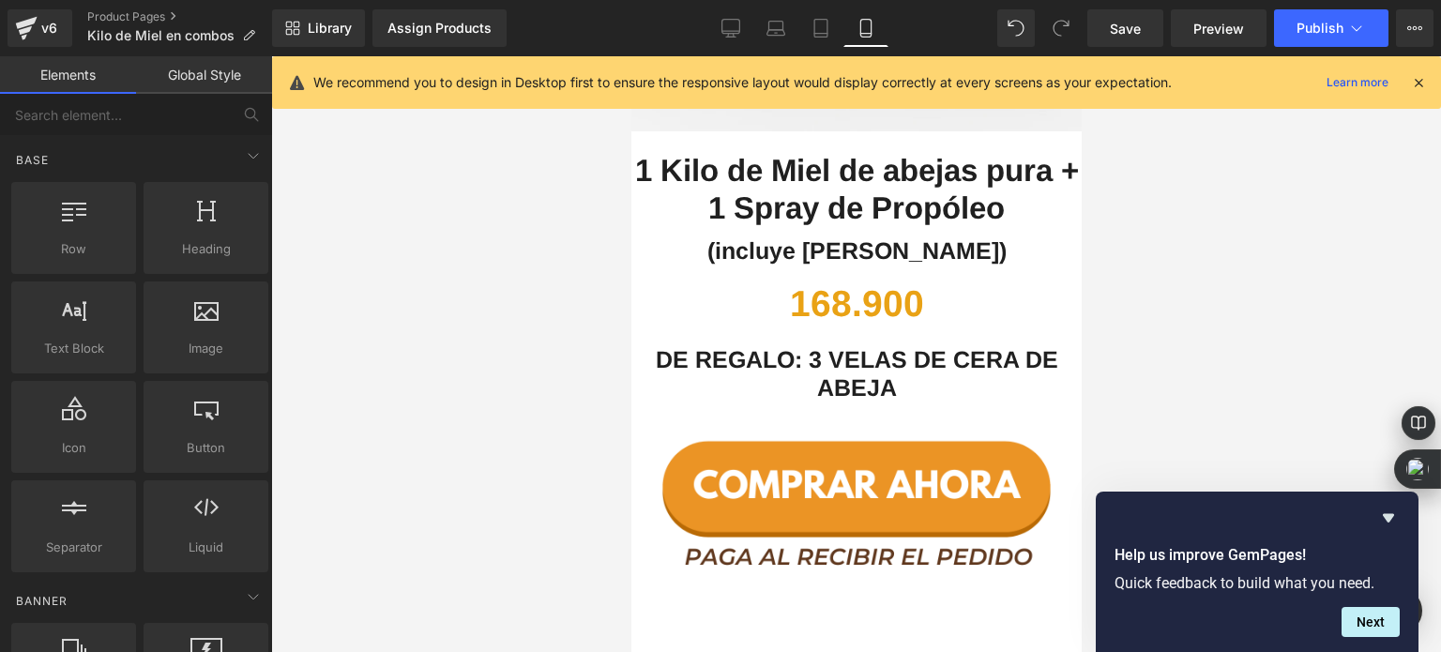
scroll to position [4598, 0]
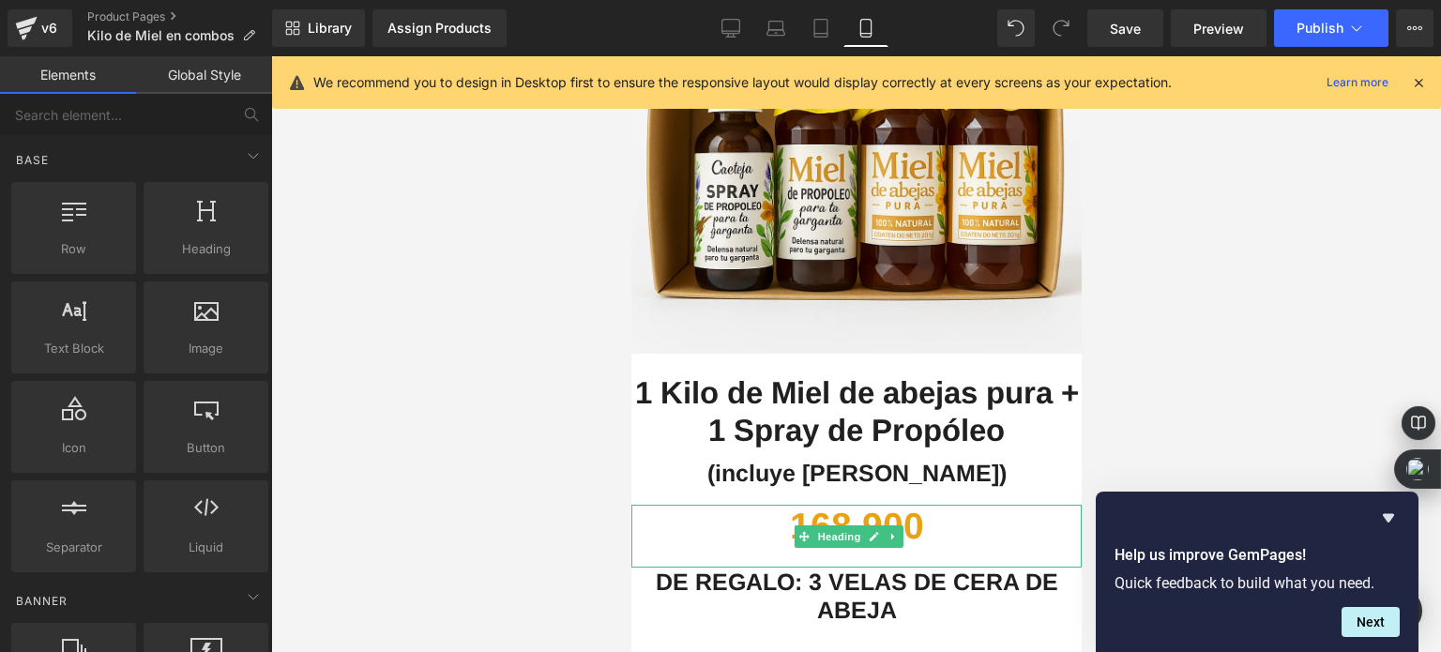
click at [789, 506] on b "168.900" at bounding box center [856, 526] width 134 height 40
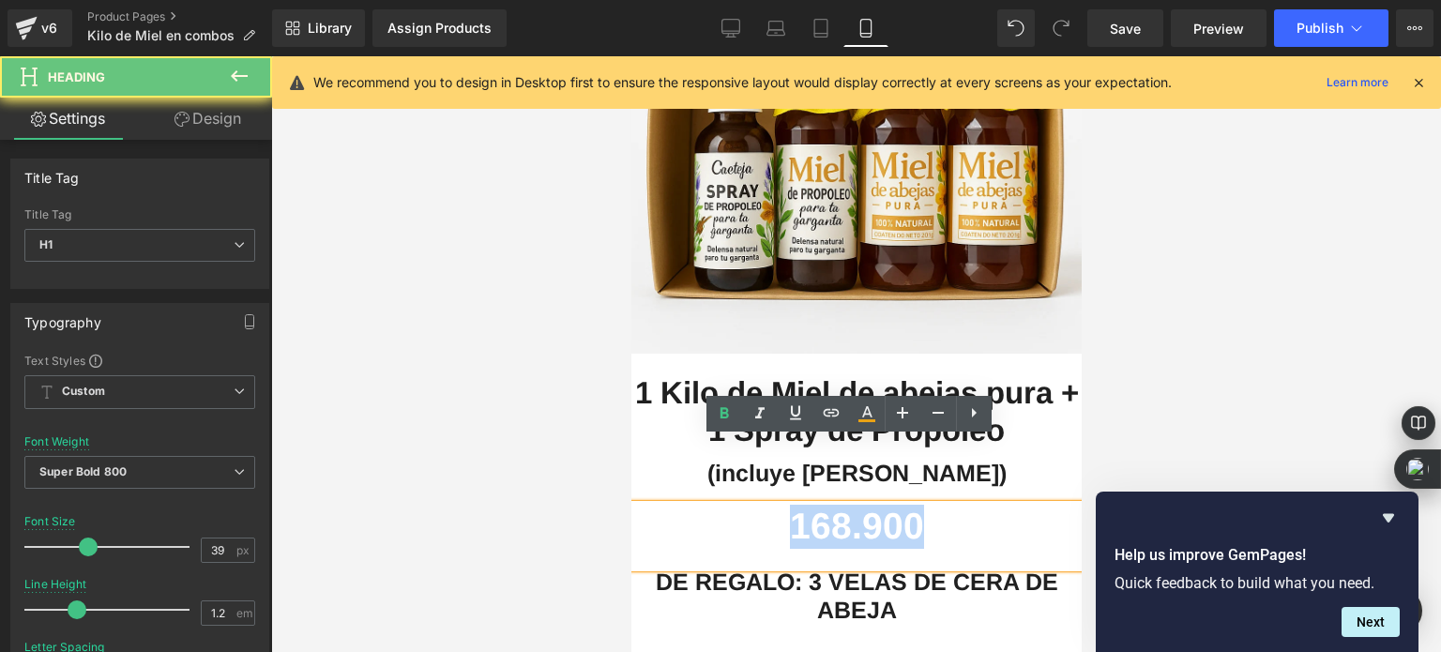
click at [789, 506] on b "168.900" at bounding box center [856, 526] width 134 height 40
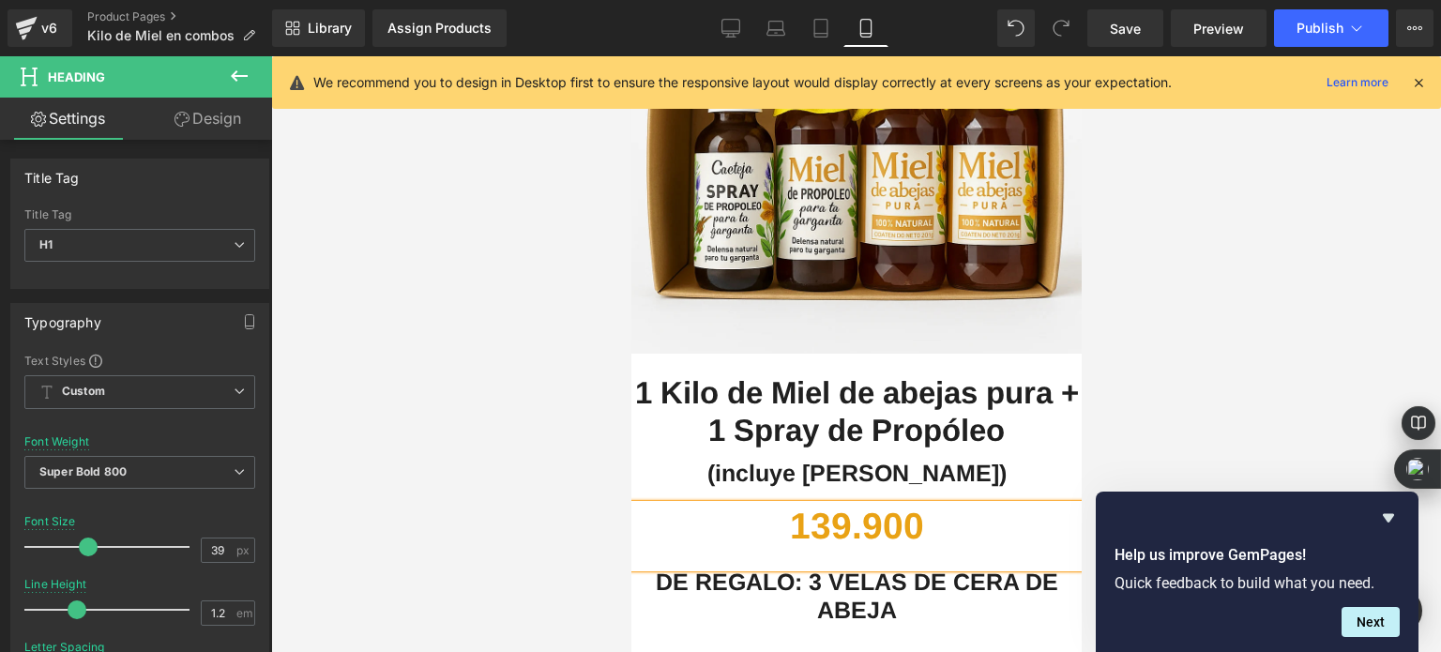
click at [460, 340] on div at bounding box center [856, 354] width 1170 height 596
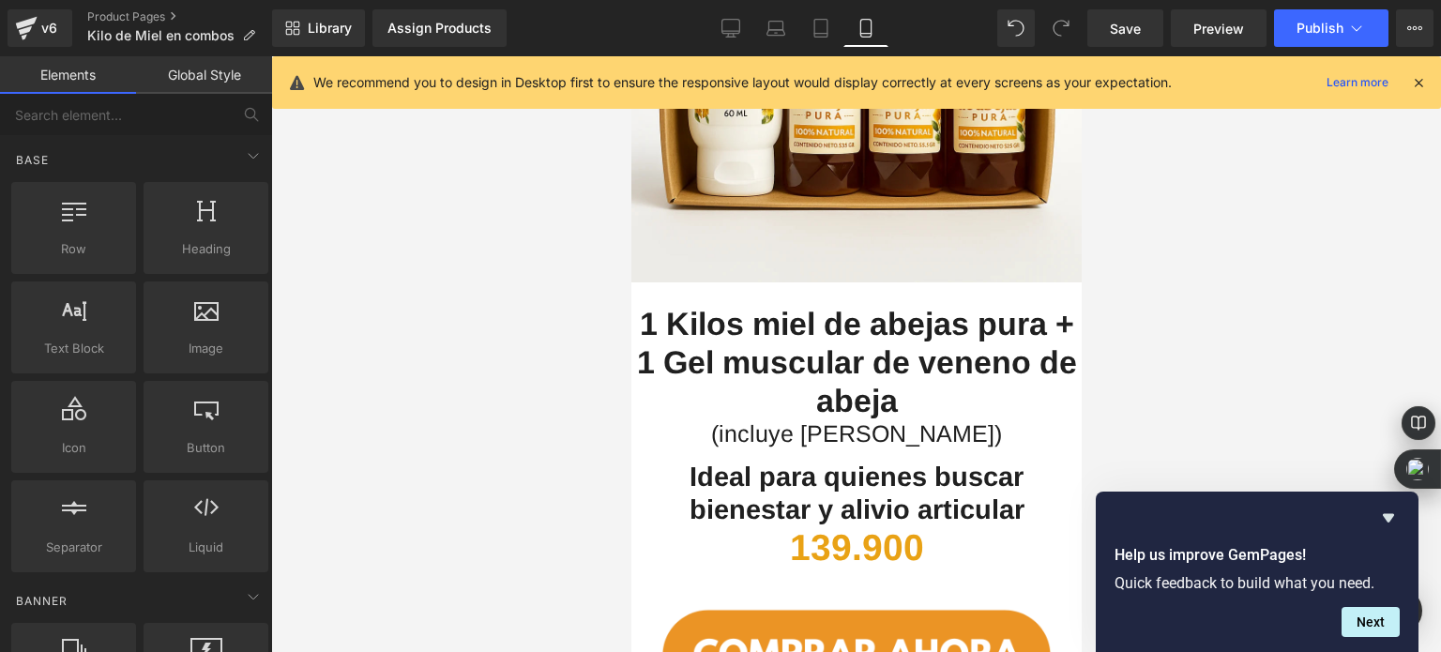
scroll to position [3660, 0]
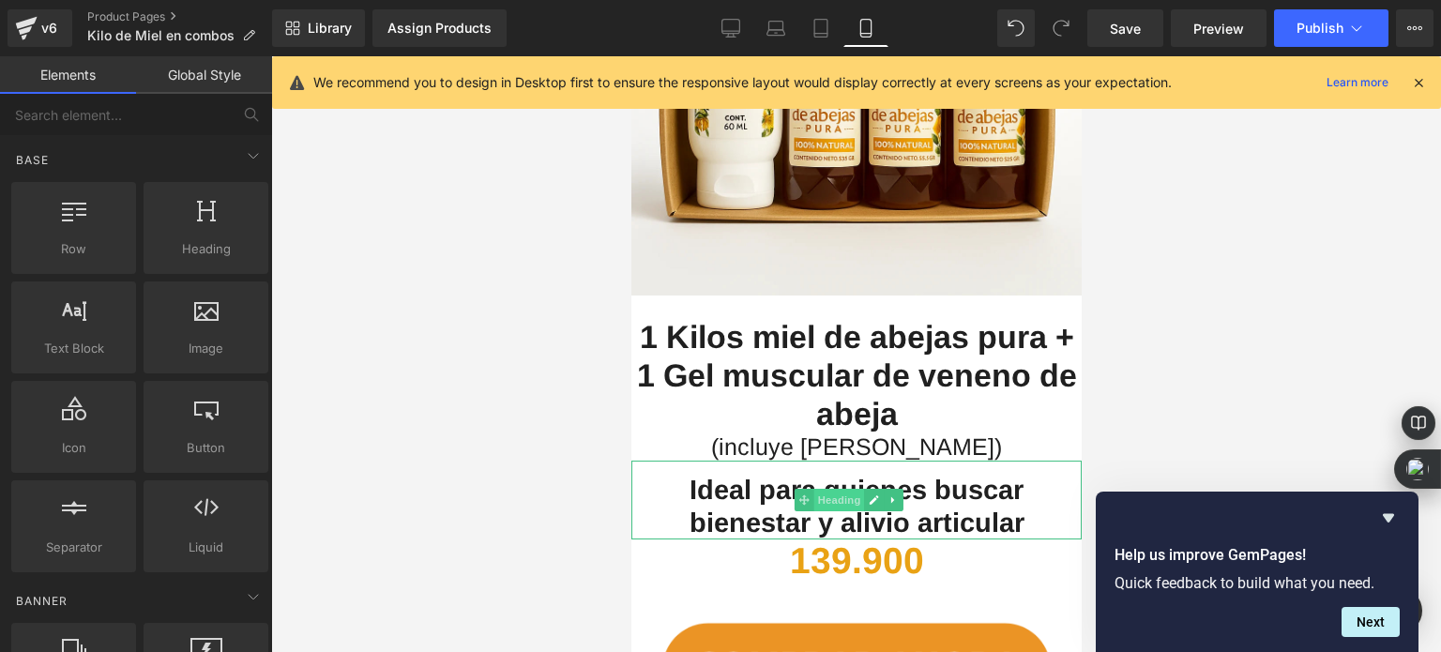
click at [823, 489] on span "Heading" at bounding box center [839, 500] width 51 height 23
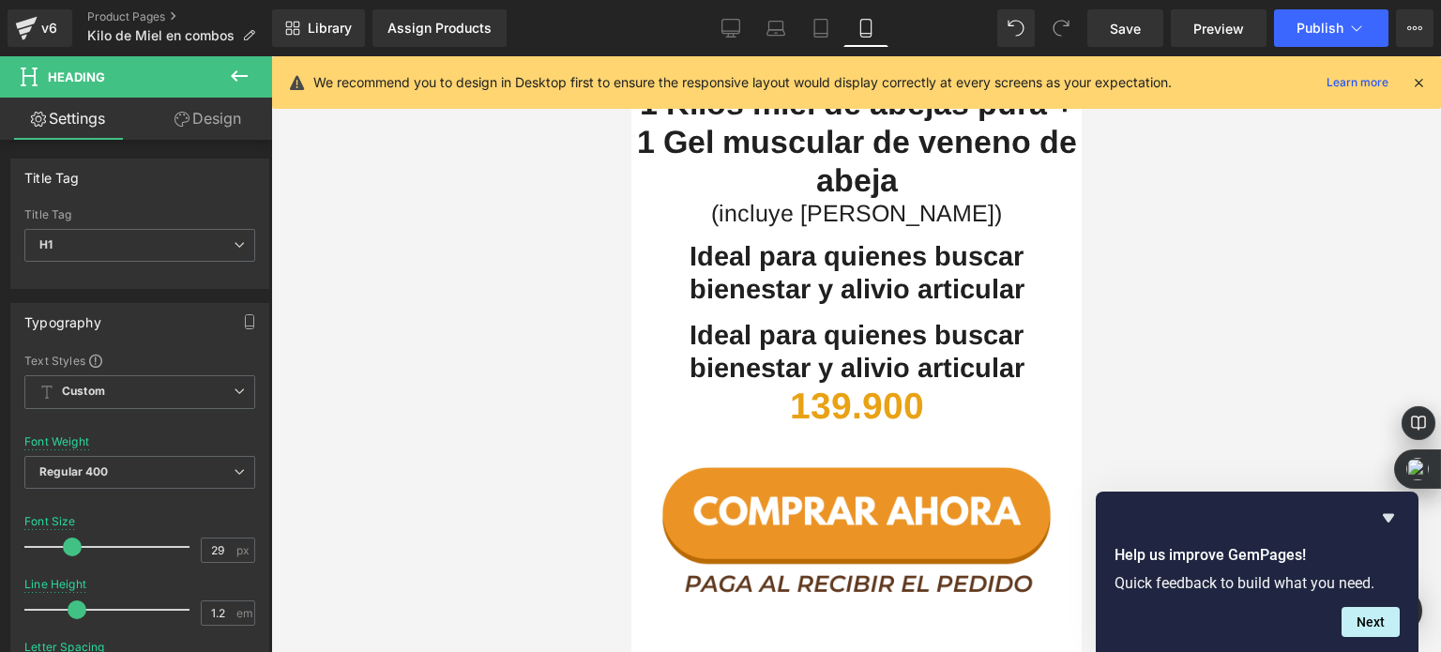
click at [480, 318] on div at bounding box center [856, 354] width 1170 height 596
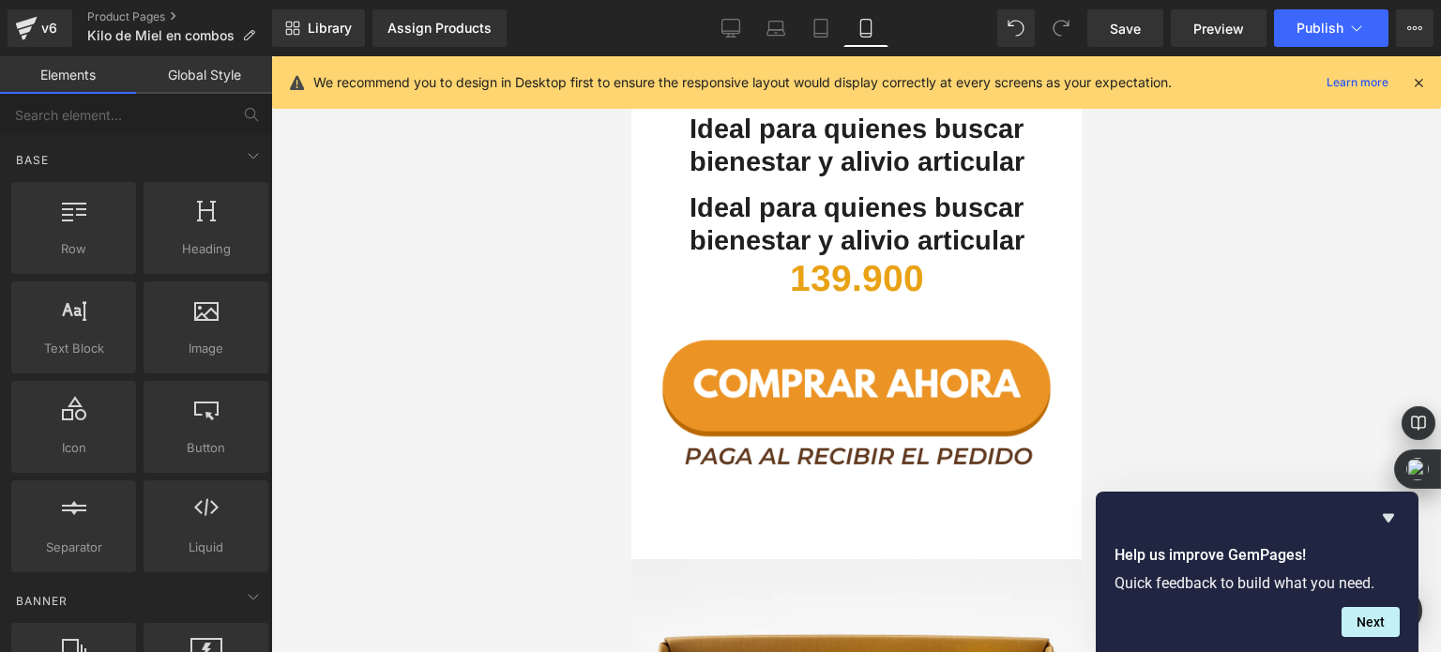
scroll to position [4023, 0]
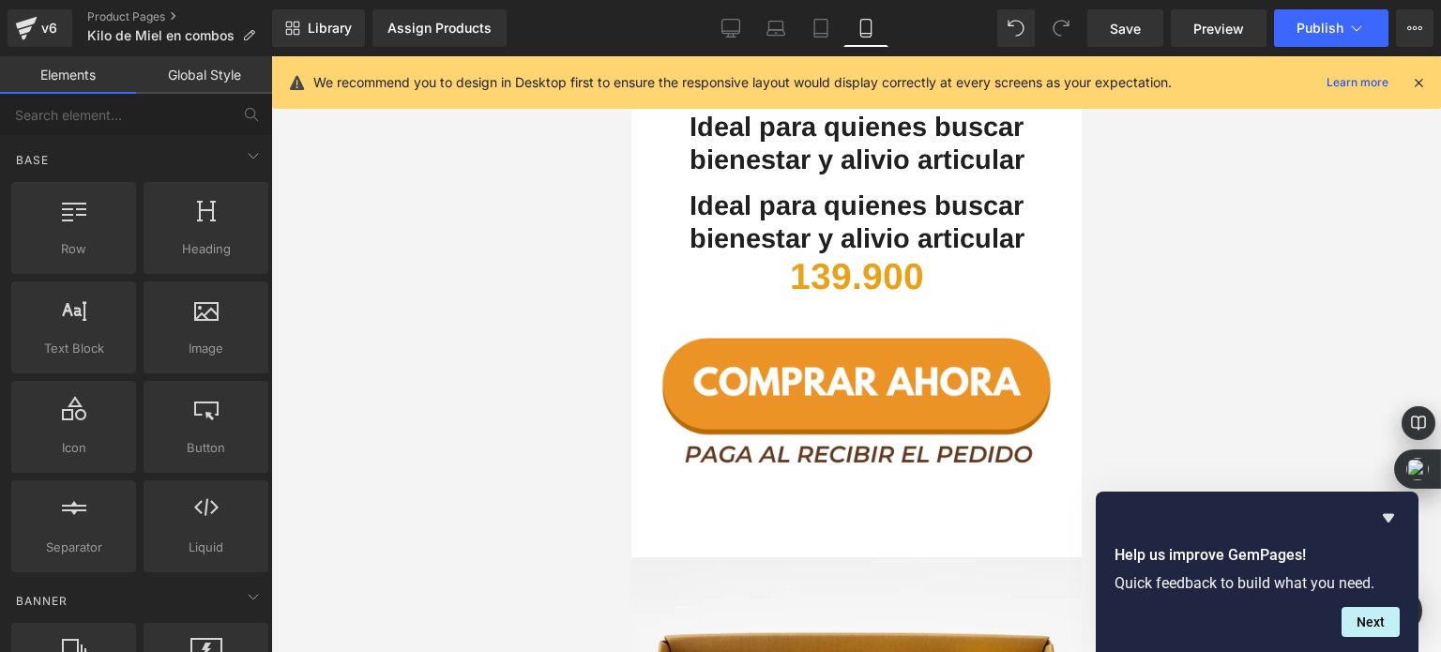
click at [866, 176] on div "Ideal para quienes buscar bienestar y alivio articular Heading" at bounding box center [856, 215] width 450 height 79
drag, startPoint x: 477, startPoint y: 191, endPoint x: 616, endPoint y: 190, distance: 138.9
click at [477, 192] on div at bounding box center [856, 354] width 1170 height 596
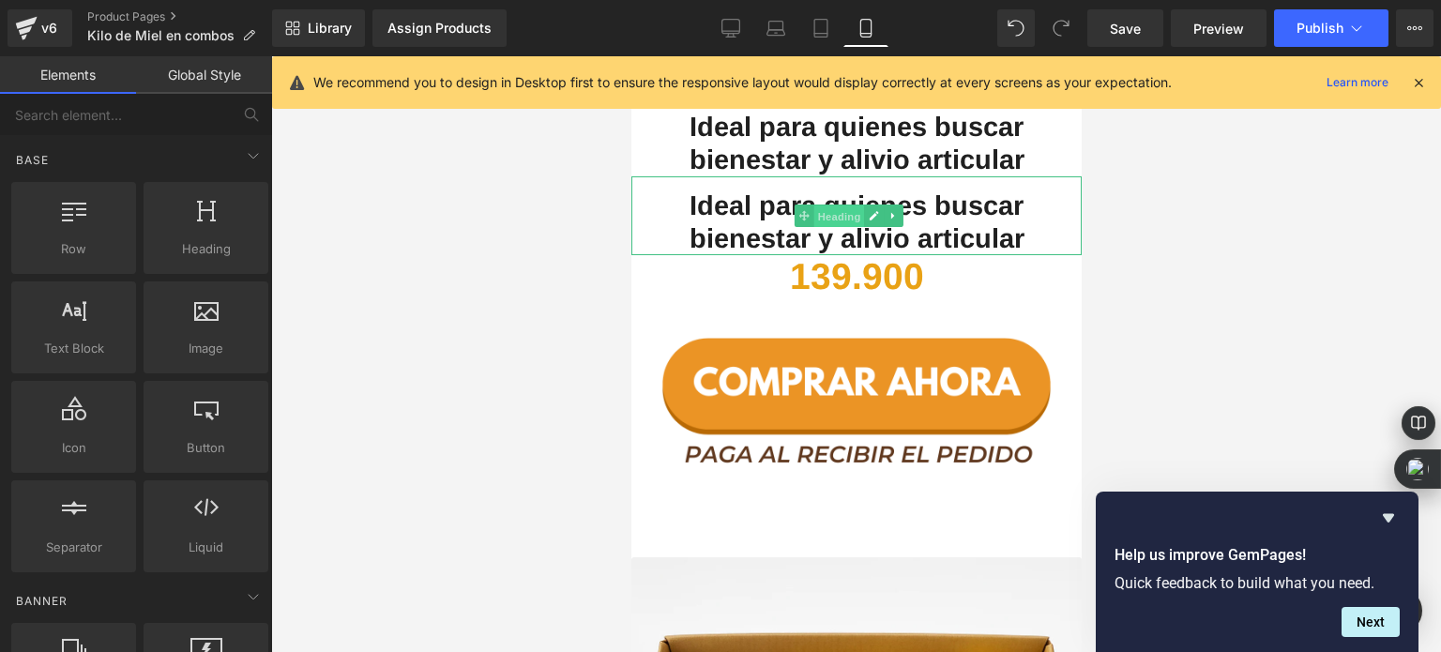
click at [854, 206] on span "Heading" at bounding box center [839, 217] width 51 height 23
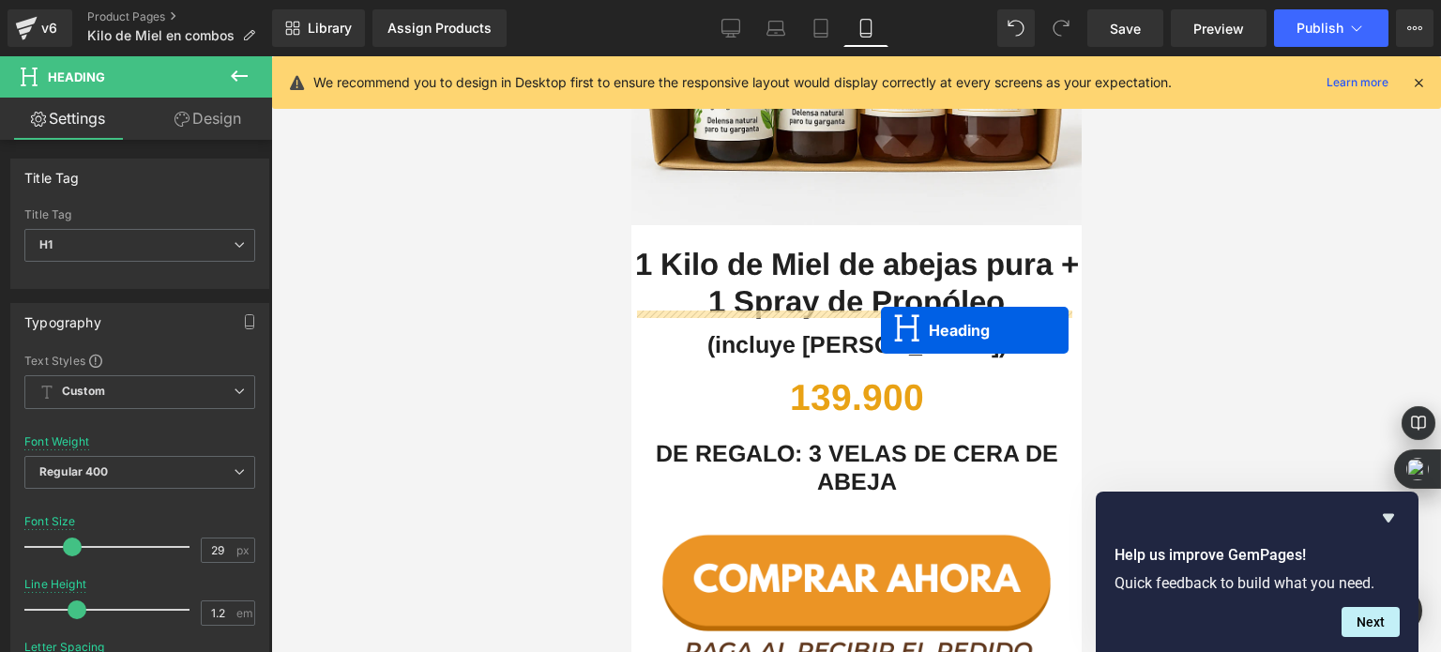
drag, startPoint x: 843, startPoint y: 175, endPoint x: 880, endPoint y: 330, distance: 159.3
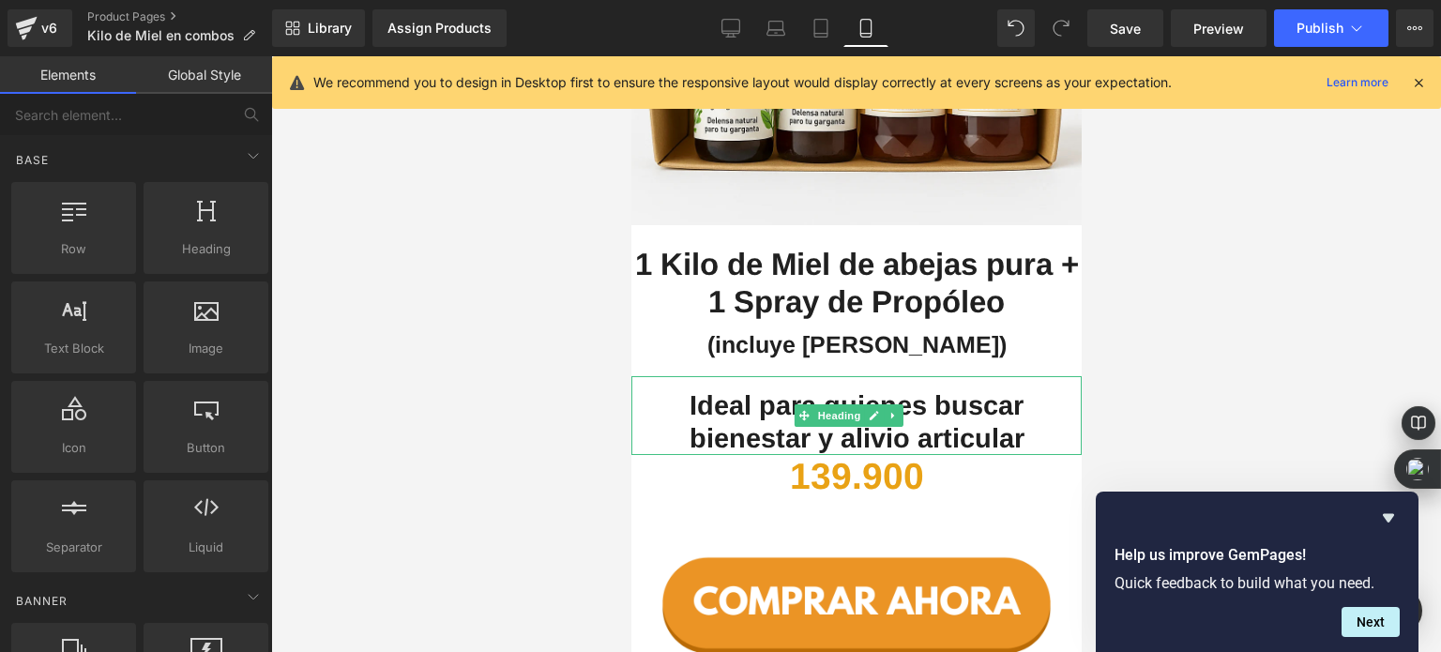
click at [731, 390] on span "Ideal para quienes buscar bienestar y alivio articular" at bounding box center [856, 421] width 335 height 63
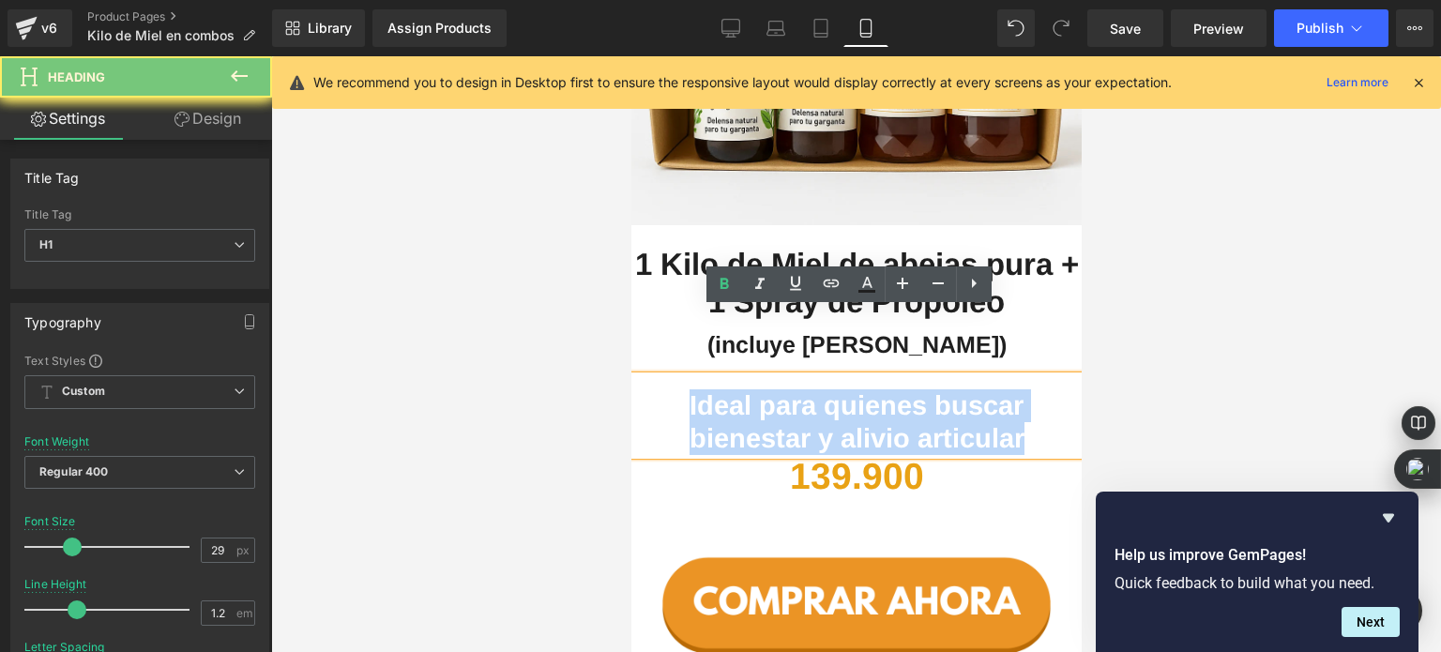
click at [731, 390] on span "Ideal para quienes buscar bienestar y alivio articular" at bounding box center [856, 421] width 335 height 63
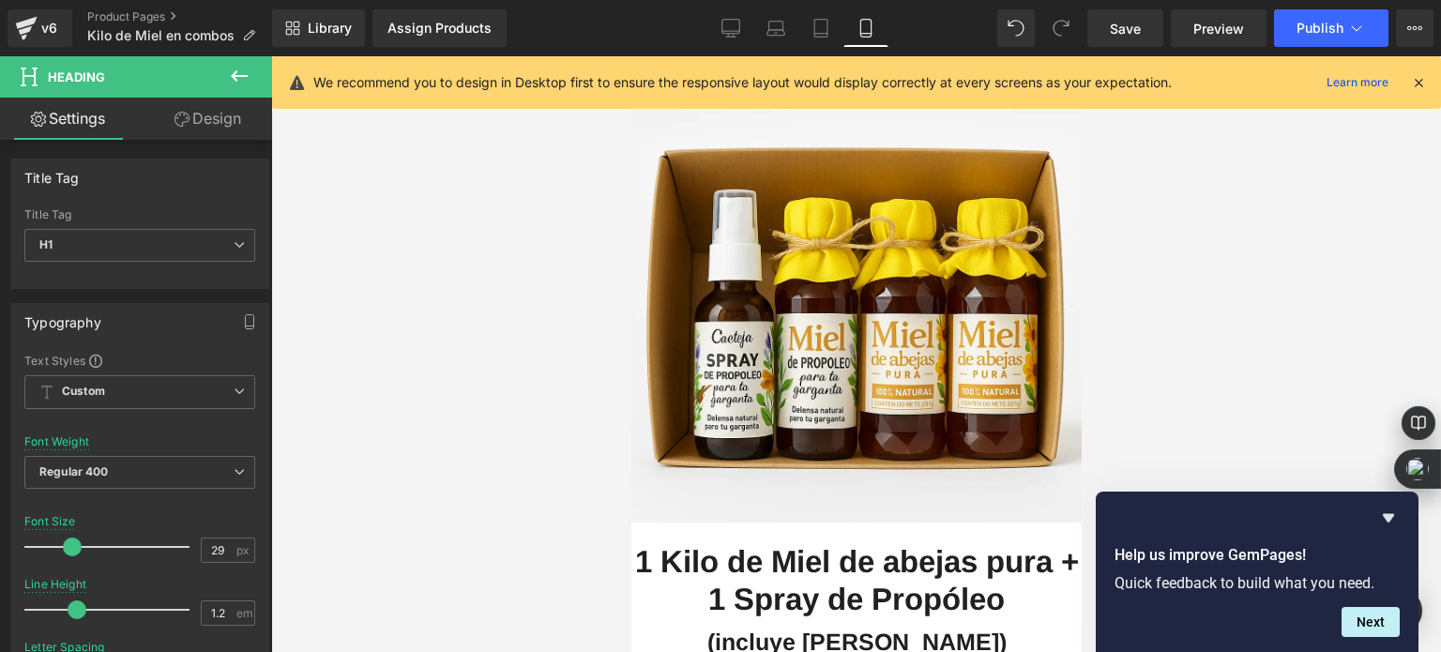
scroll to position [4463, 0]
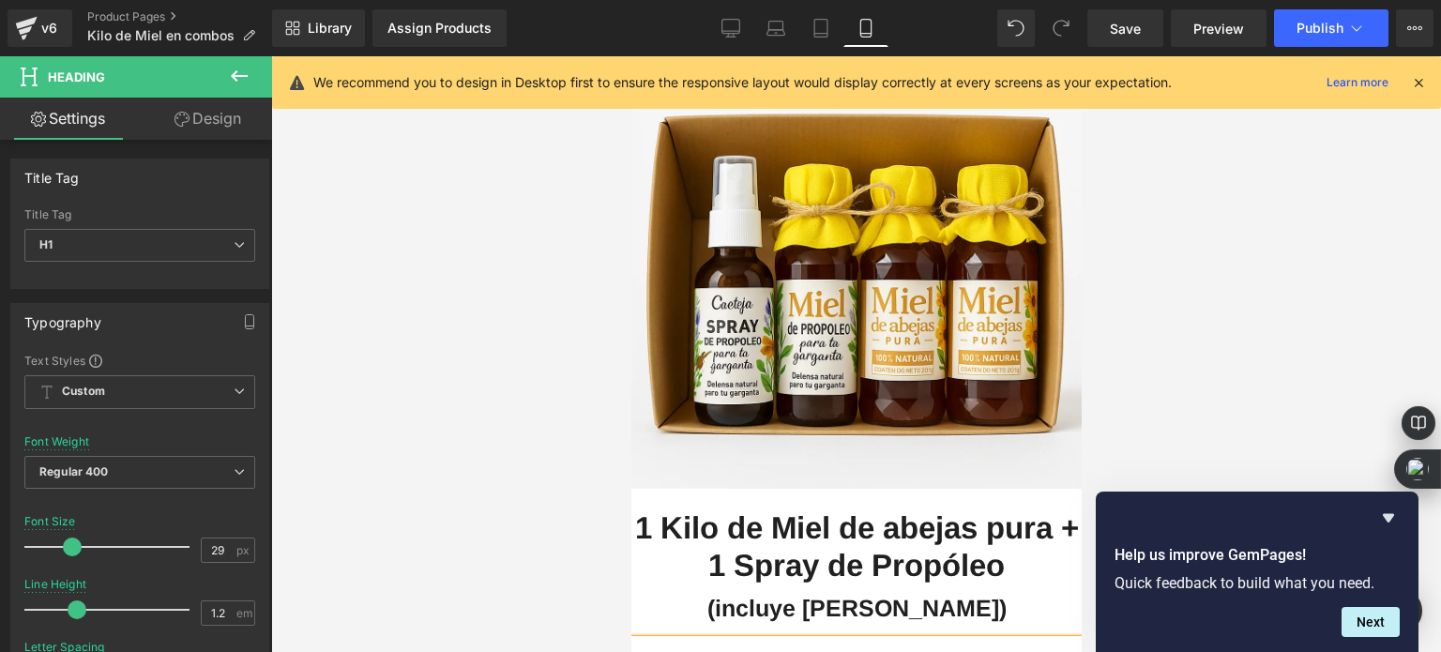
click at [538, 237] on div at bounding box center [856, 354] width 1170 height 596
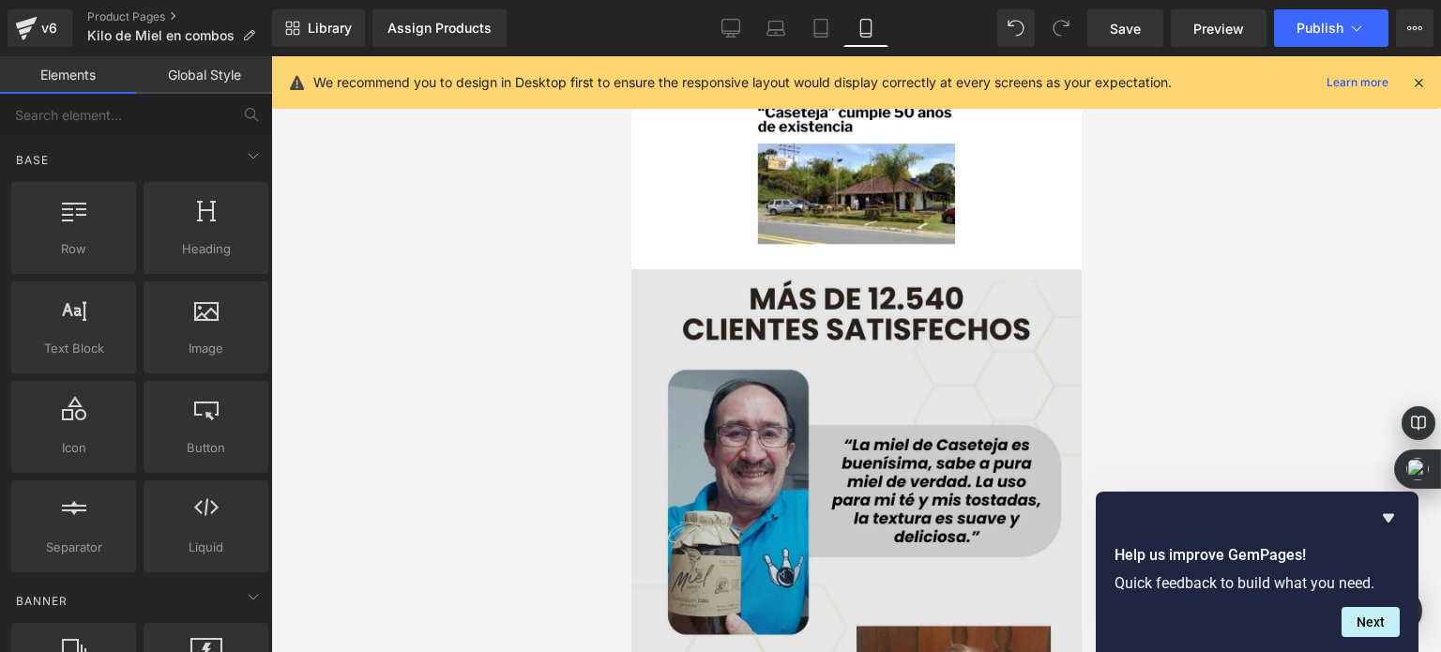
scroll to position [6058, 0]
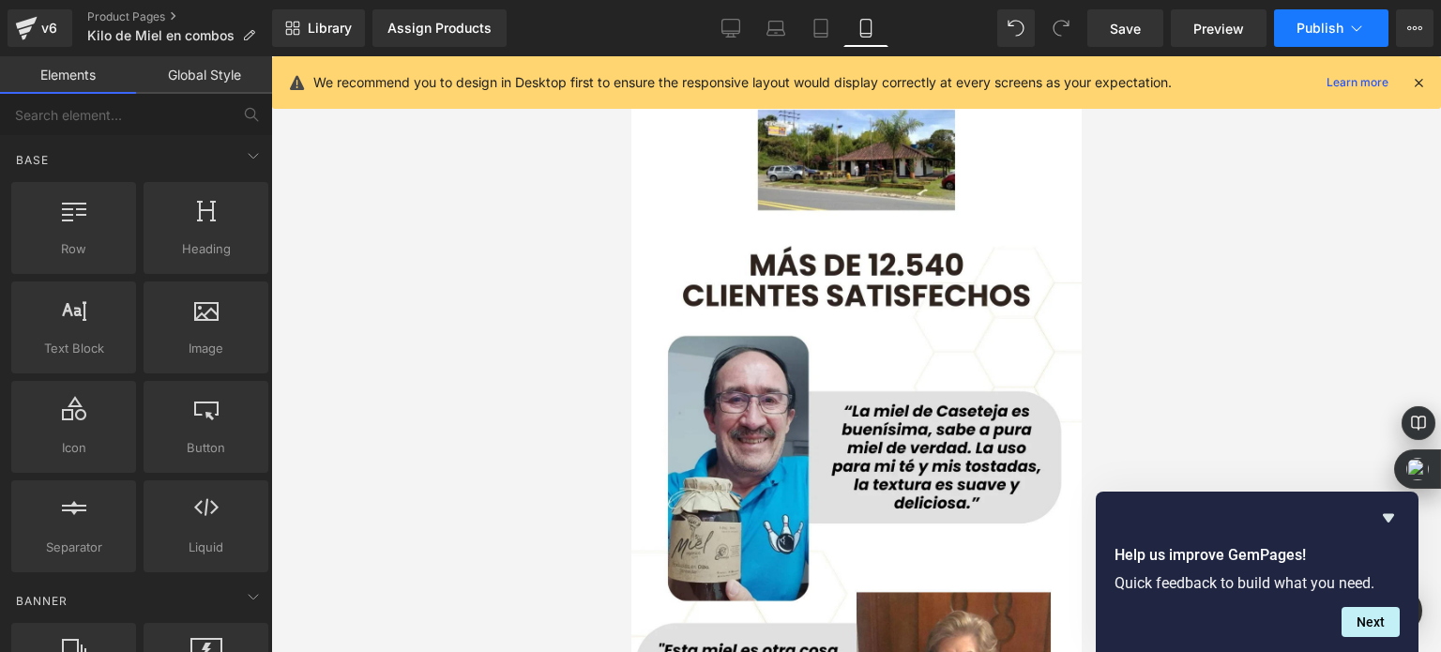
click at [1308, 31] on span "Publish" at bounding box center [1320, 28] width 47 height 15
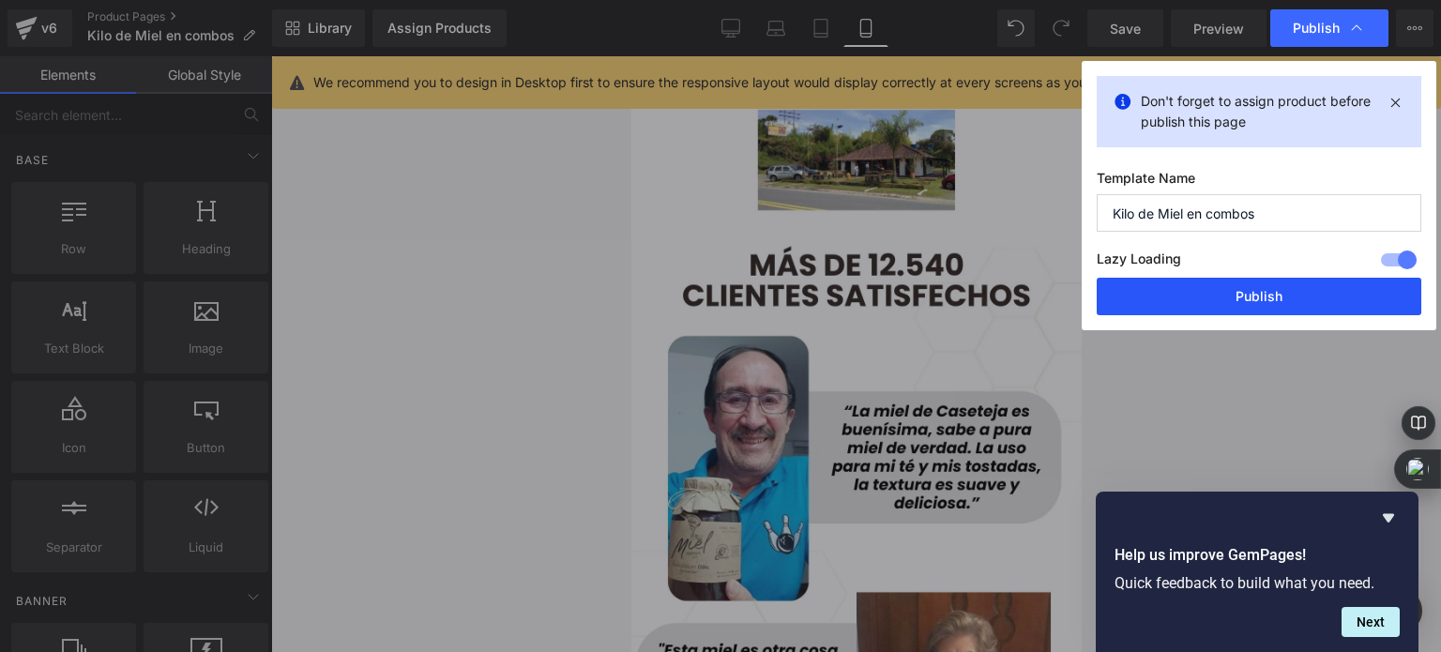
click at [1265, 288] on button "Publish" at bounding box center [1259, 297] width 325 height 38
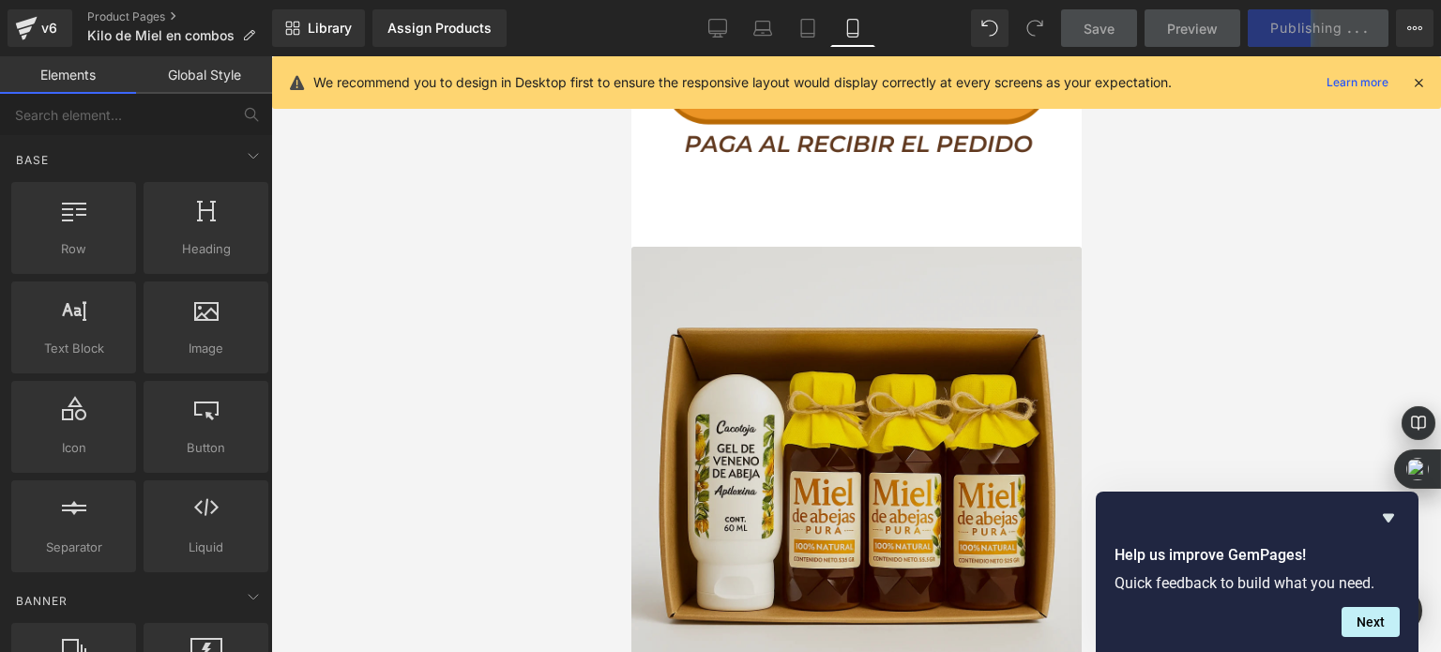
scroll to position [3243, 0]
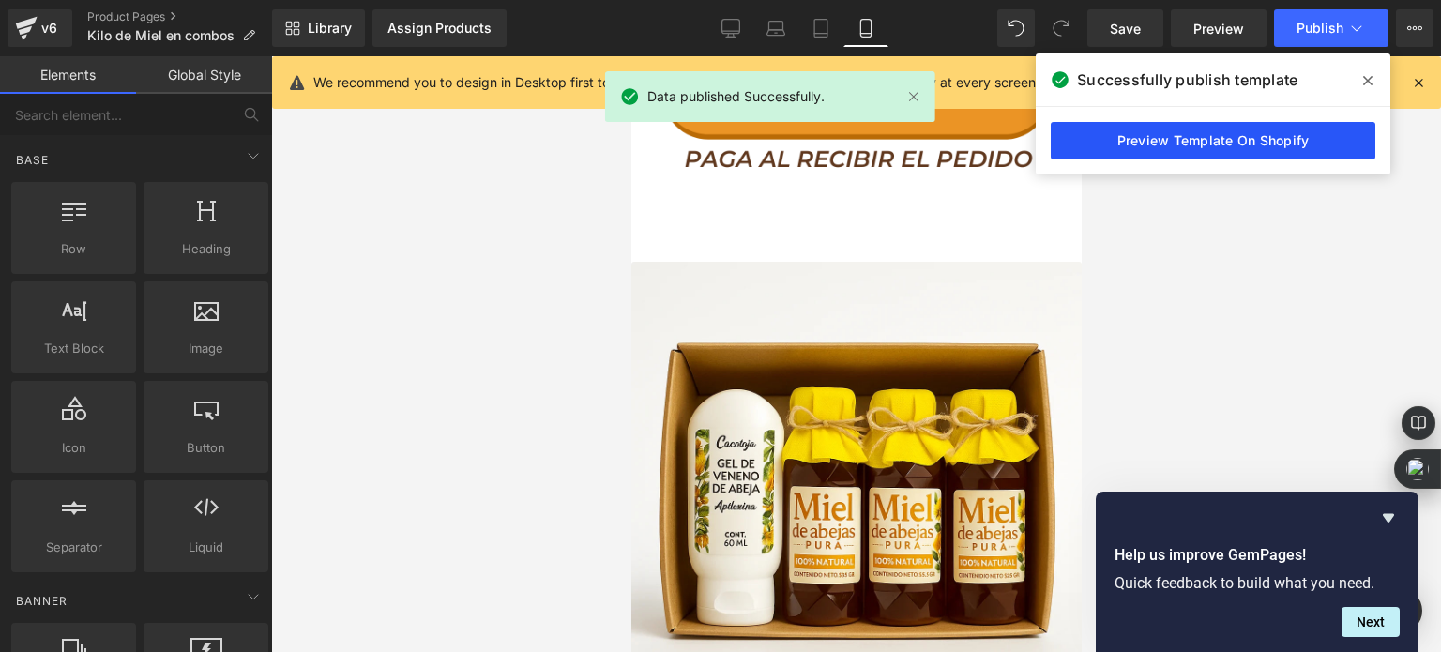
click at [1254, 137] on link "Preview Template On Shopify" at bounding box center [1213, 141] width 325 height 38
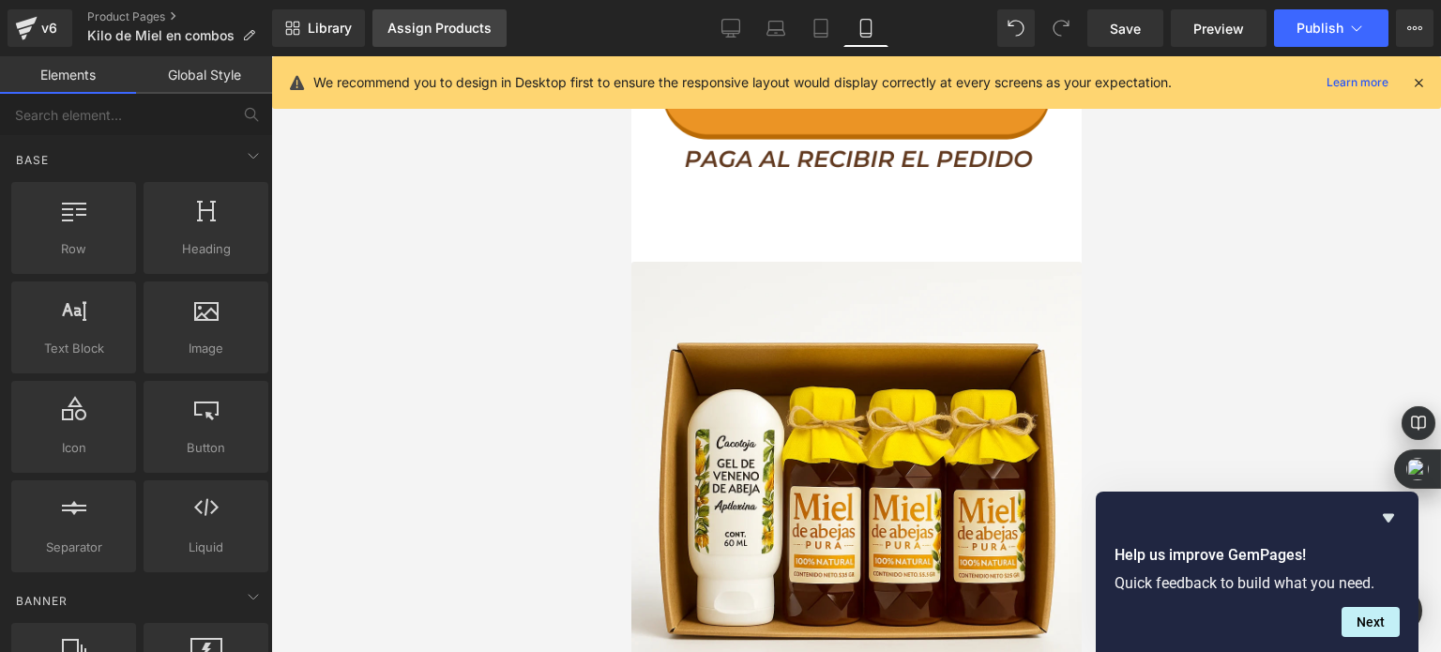
click at [410, 24] on div "Assign Products" at bounding box center [440, 28] width 104 height 15
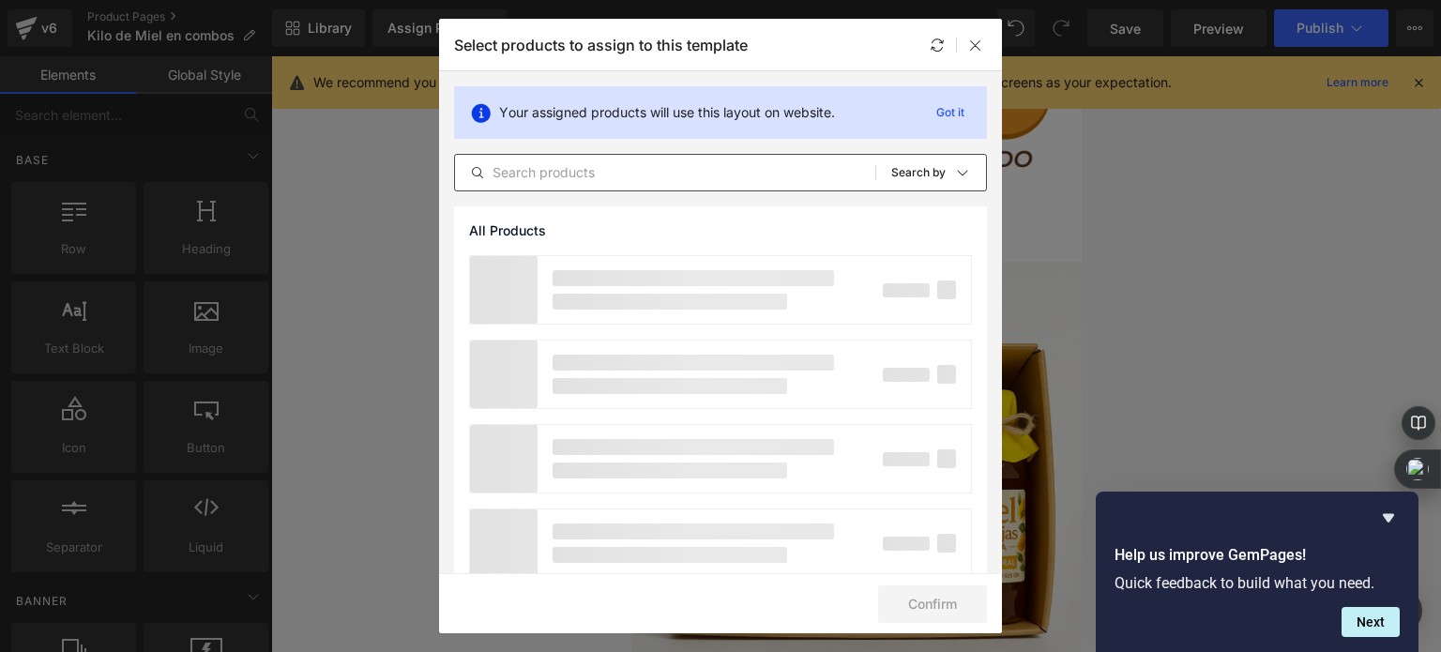
click at [662, 168] on input "text" at bounding box center [665, 172] width 420 height 23
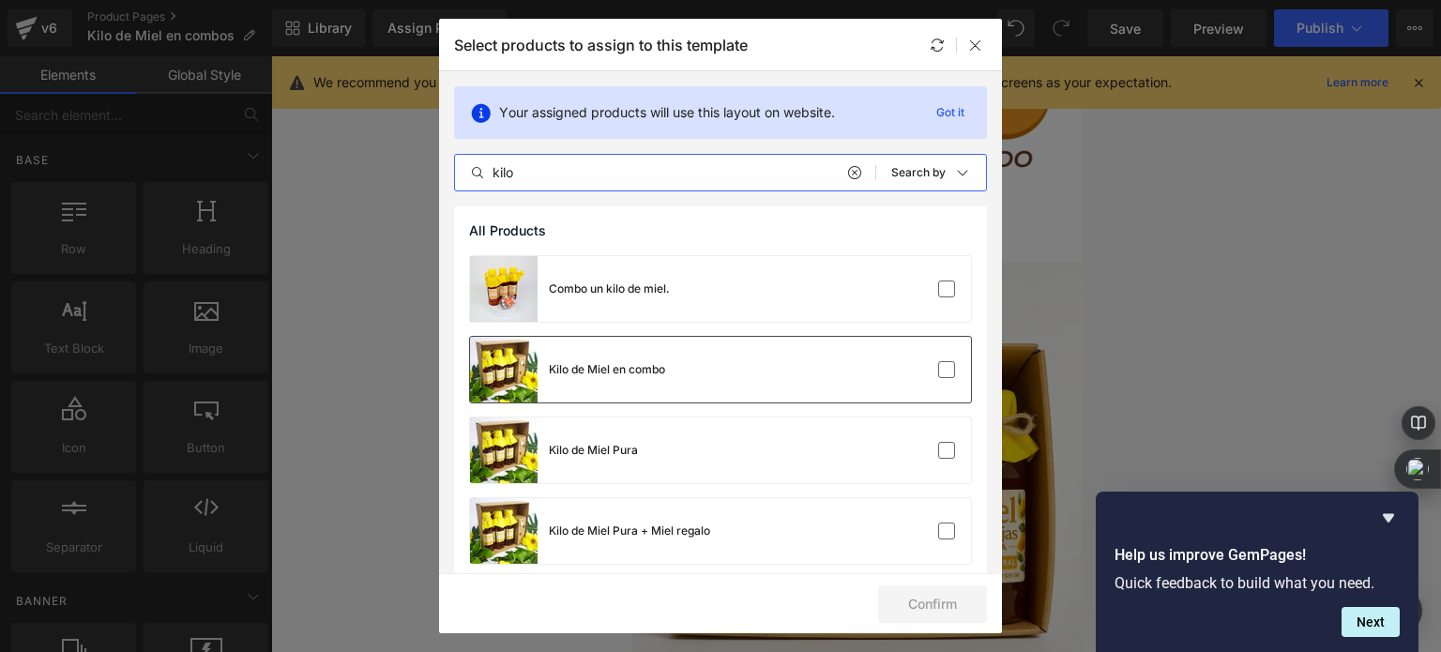
type input "kilo"
click at [771, 381] on div "Kilo de Miel en combo" at bounding box center [720, 370] width 501 height 66
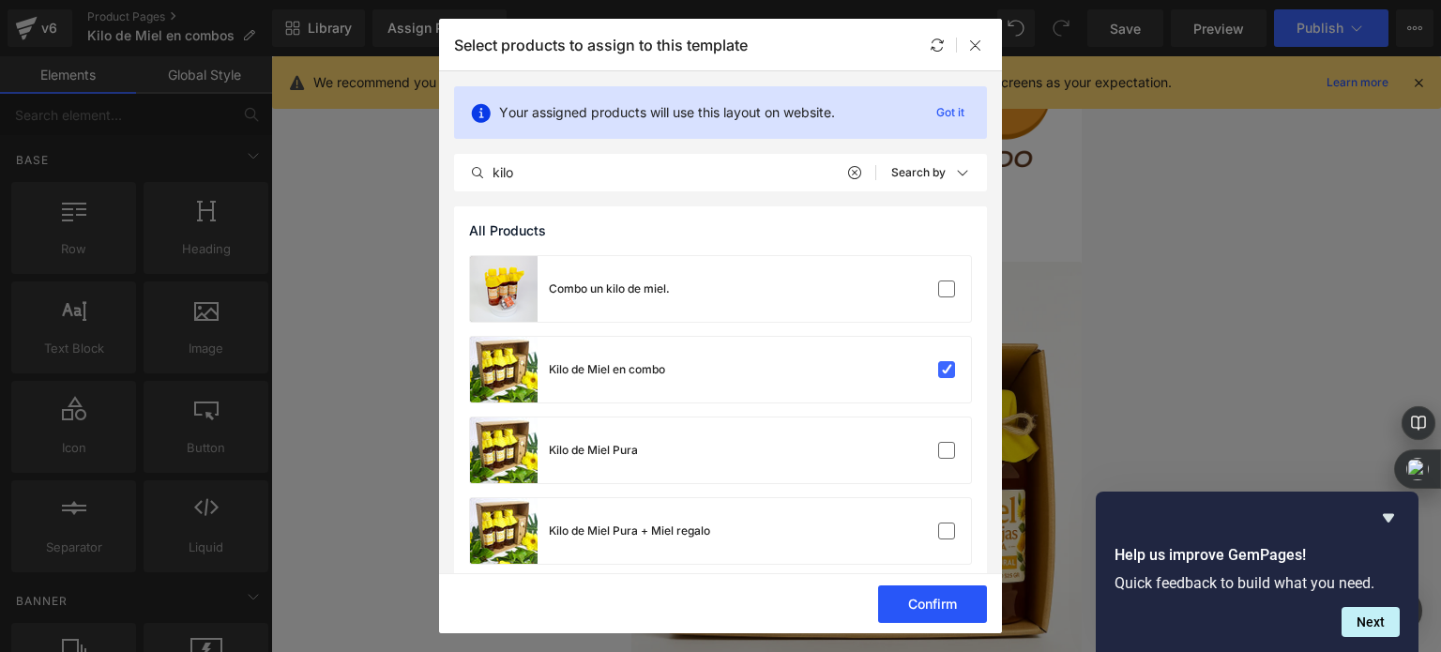
click at [962, 600] on button "Confirm" at bounding box center [932, 605] width 109 height 38
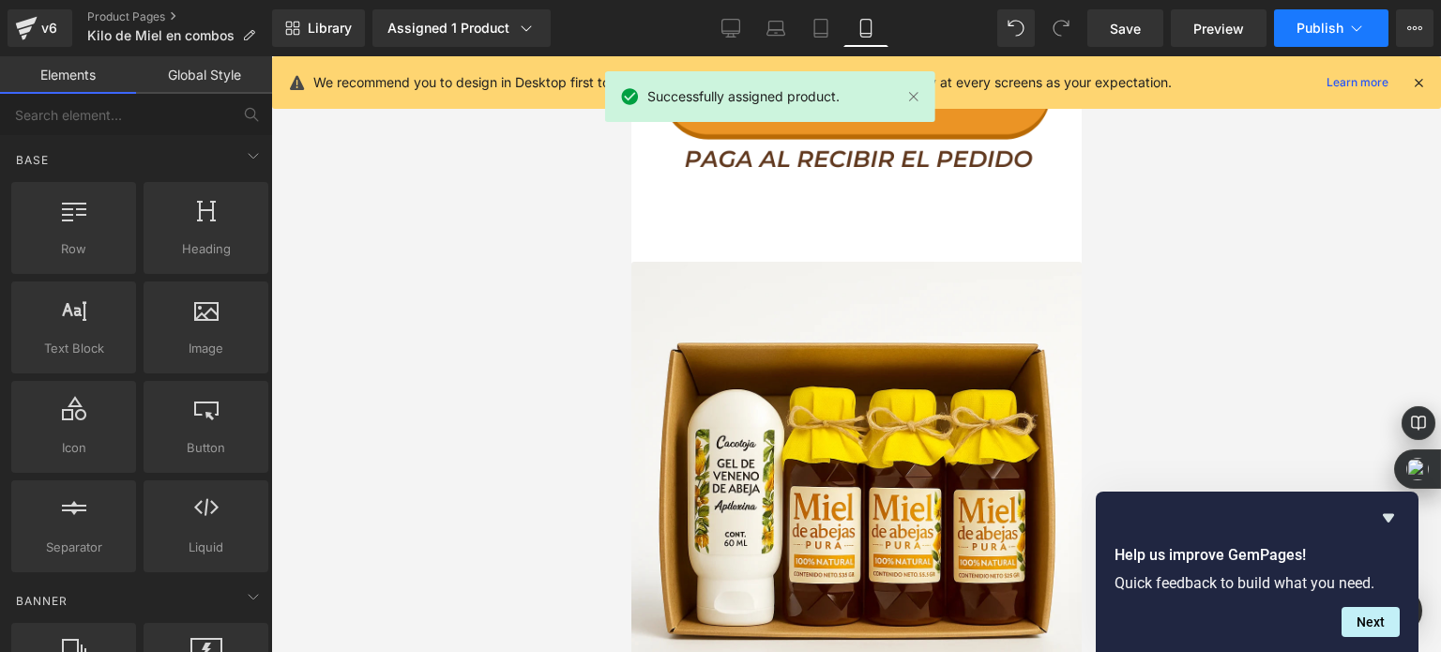
click at [1312, 11] on button "Publish" at bounding box center [1331, 28] width 114 height 38
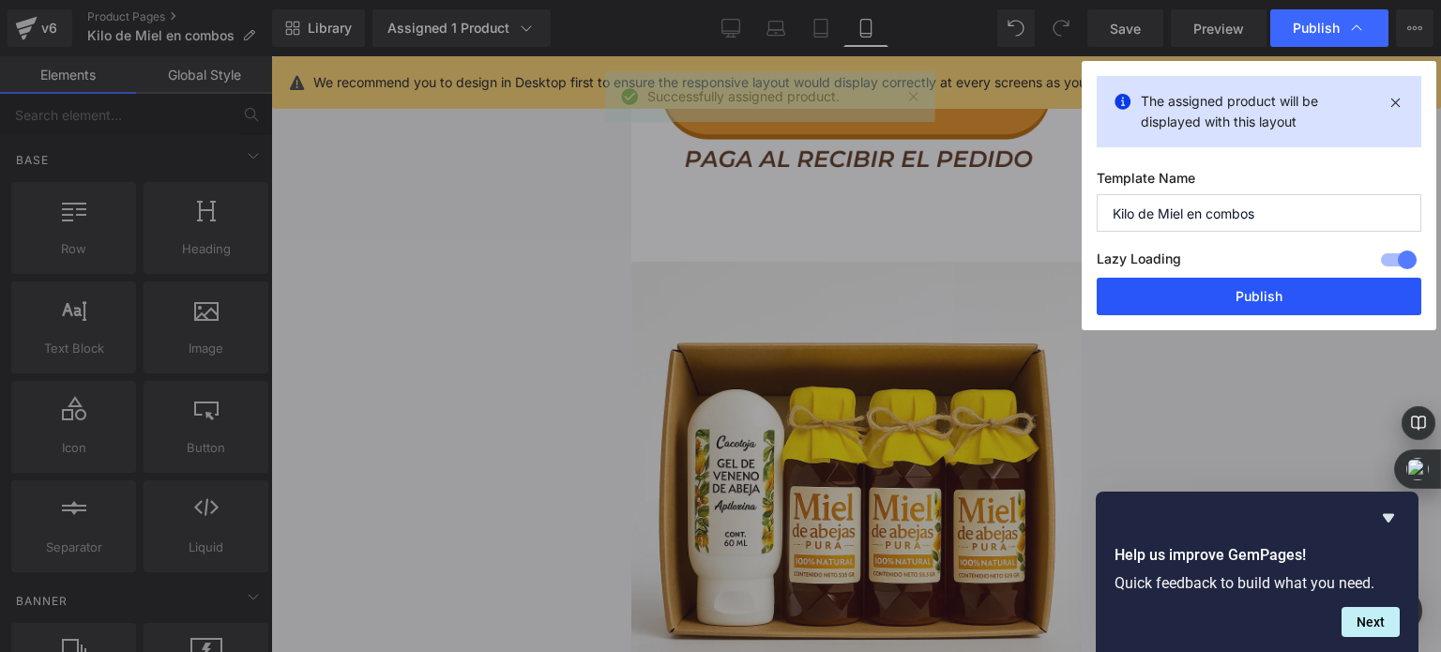
click at [1217, 296] on button "Publish" at bounding box center [1259, 297] width 325 height 38
